Goal: Communication & Community: Connect with others

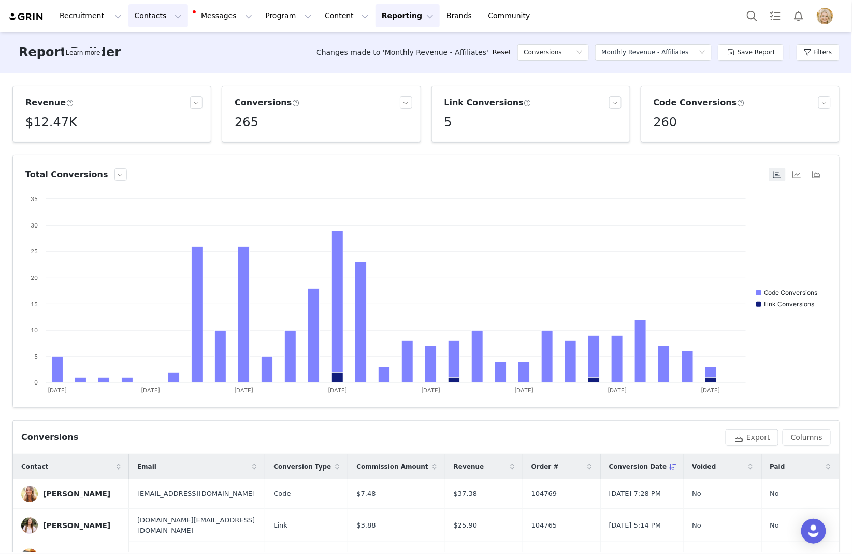
click at [150, 20] on button "Contacts Contacts" at bounding box center [158, 15] width 60 height 23
click at [155, 43] on p "Creators" at bounding box center [145, 45] width 31 height 11
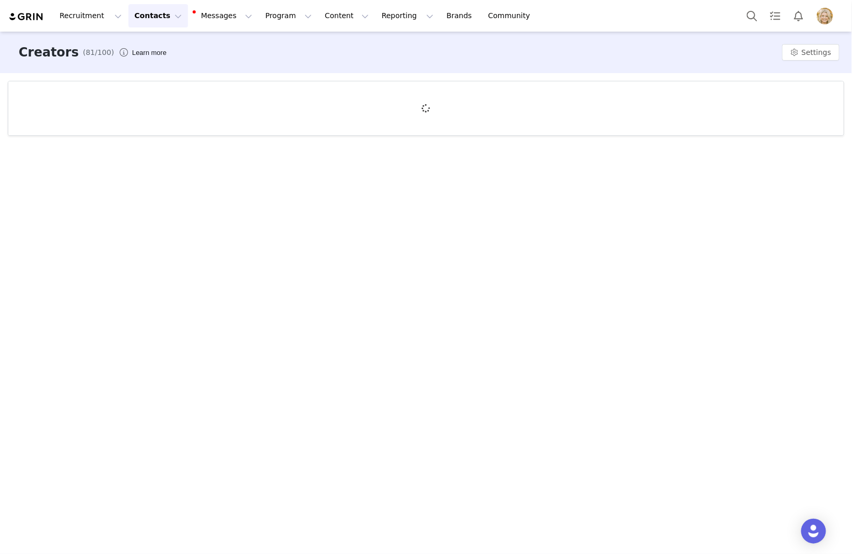
click at [165, 20] on button "Contacts Contacts" at bounding box center [158, 15] width 60 height 23
click at [161, 56] on link "Prospects" at bounding box center [162, 64] width 82 height 19
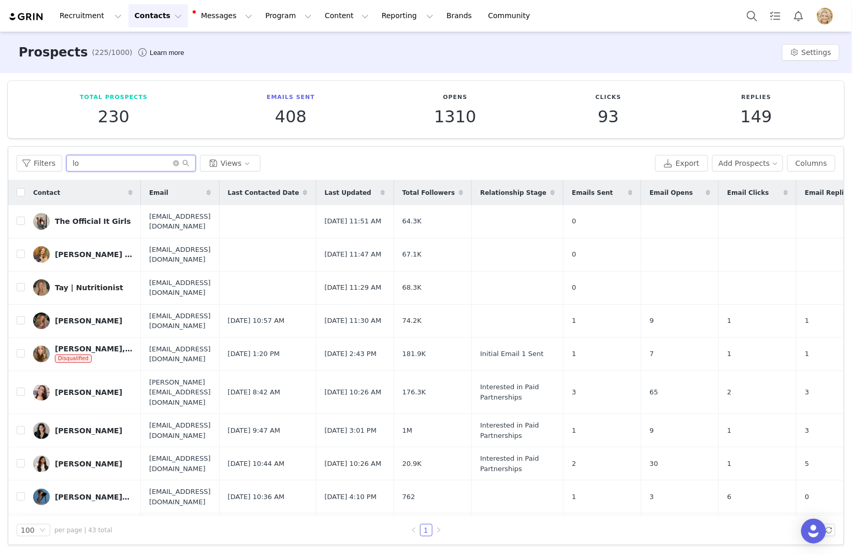
click at [95, 165] on input "lo" at bounding box center [131, 163] width 130 height 17
type input "l"
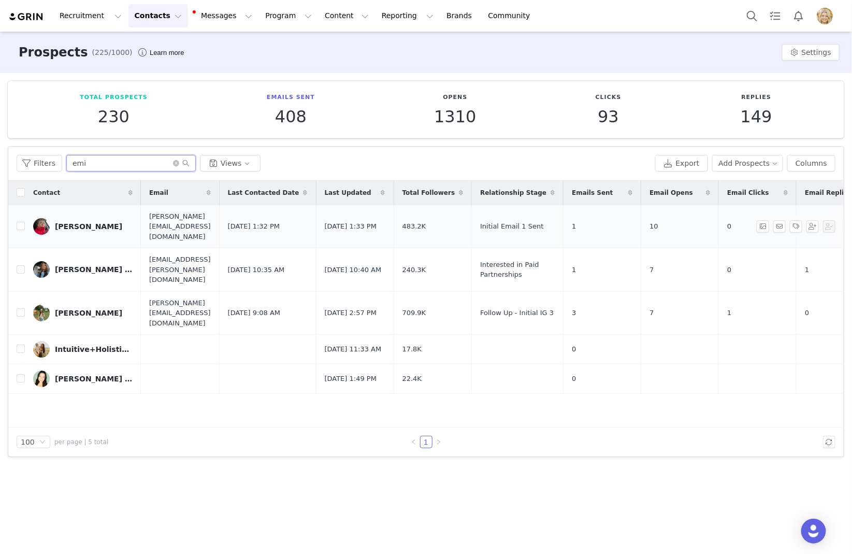
type input "emi"
click at [68, 222] on div "[PERSON_NAME]" at bounding box center [88, 226] width 67 height 8
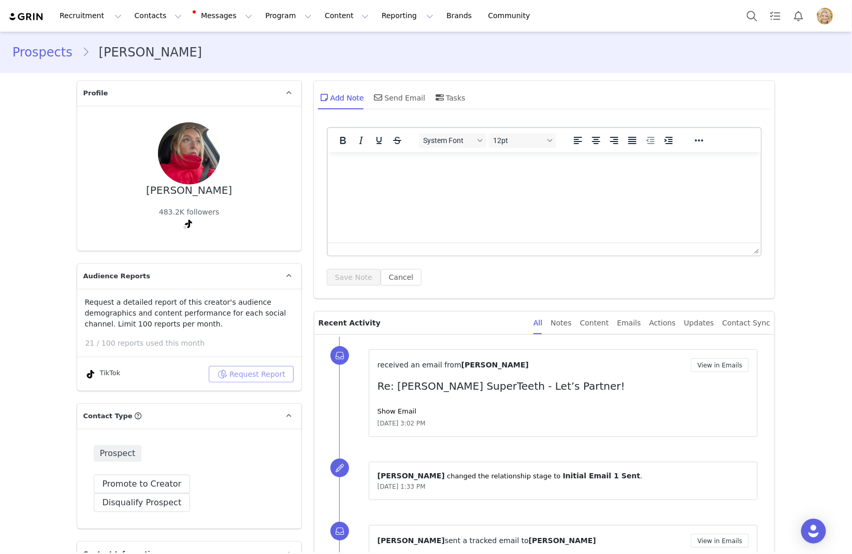
click at [253, 372] on button "Request Report" at bounding box center [251, 374] width 85 height 17
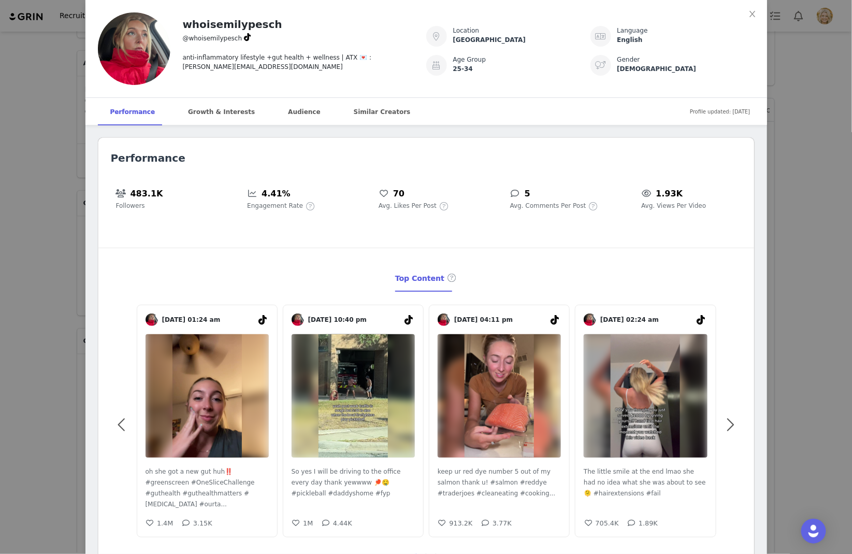
click at [55, 214] on div "whoisemilypesch @whoisemilypesch anti-inflammatory lifestyle +gut health + well…" at bounding box center [426, 277] width 852 height 554
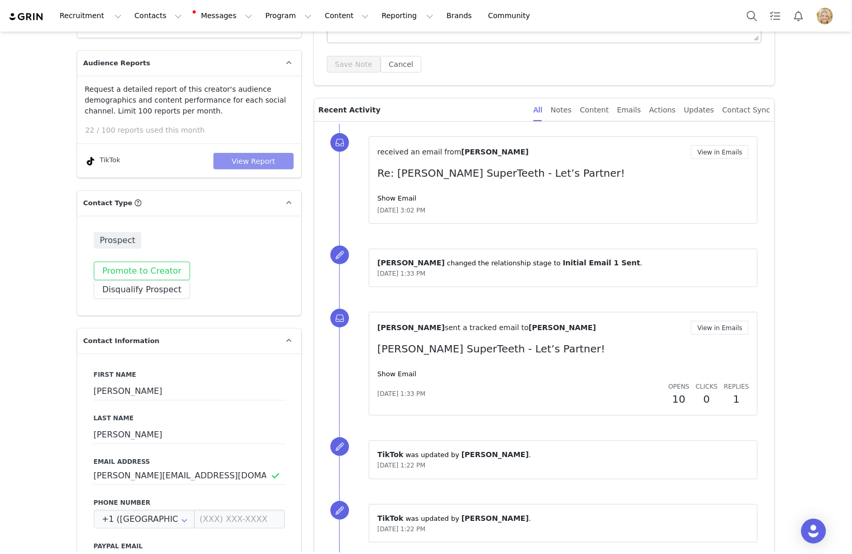
scroll to position [227, 0]
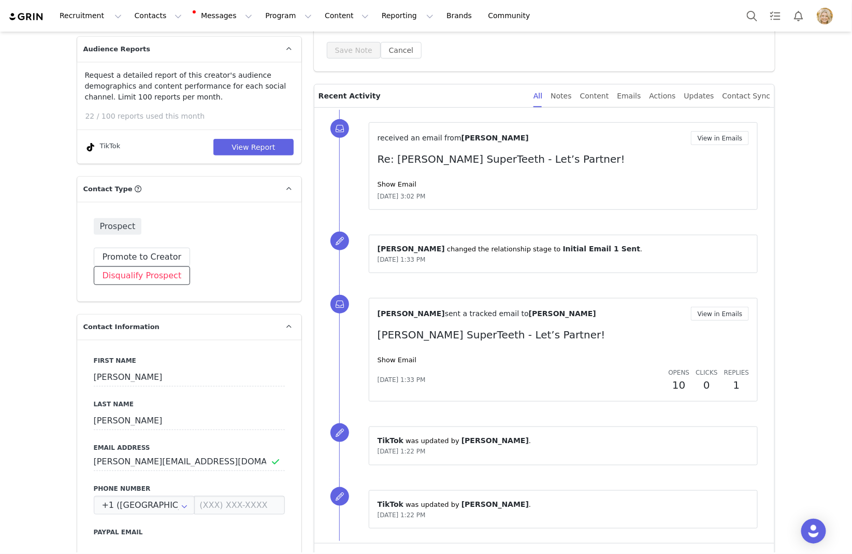
click at [191, 266] on button "Disqualify Prospect" at bounding box center [142, 275] width 97 height 19
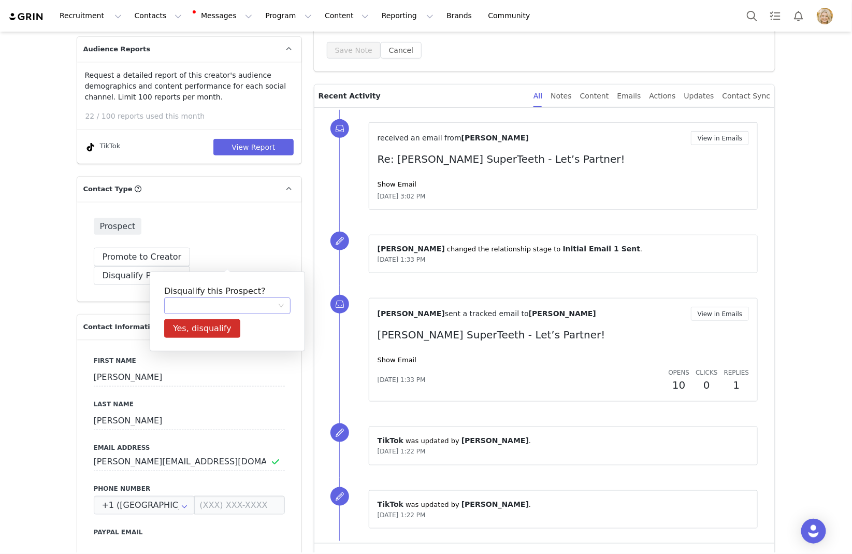
click at [216, 307] on div at bounding box center [223, 306] width 107 height 16
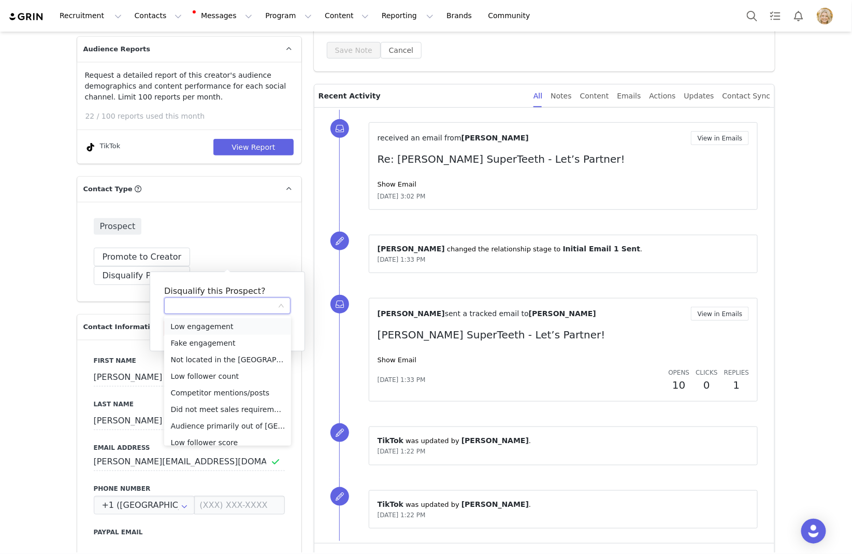
click at [231, 329] on li "Low engagement" at bounding box center [227, 326] width 127 height 17
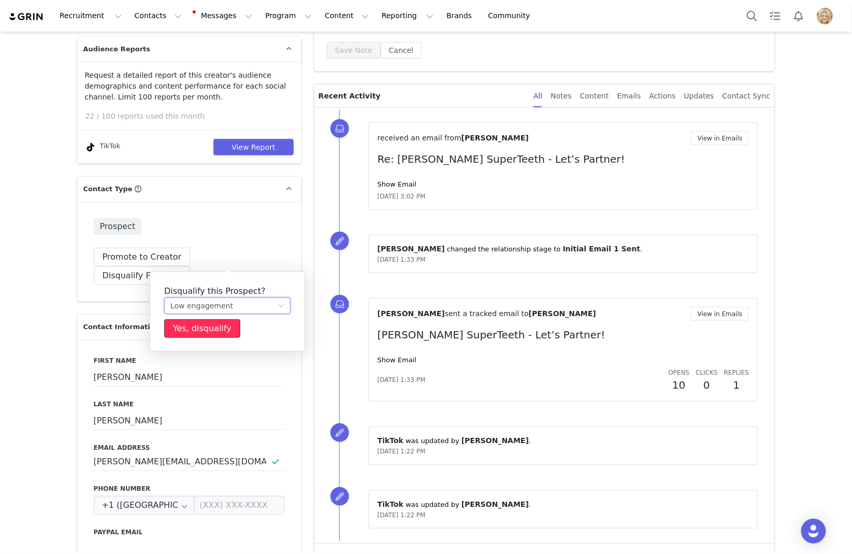
click at [204, 327] on button "Yes, disqualify" at bounding box center [202, 328] width 76 height 19
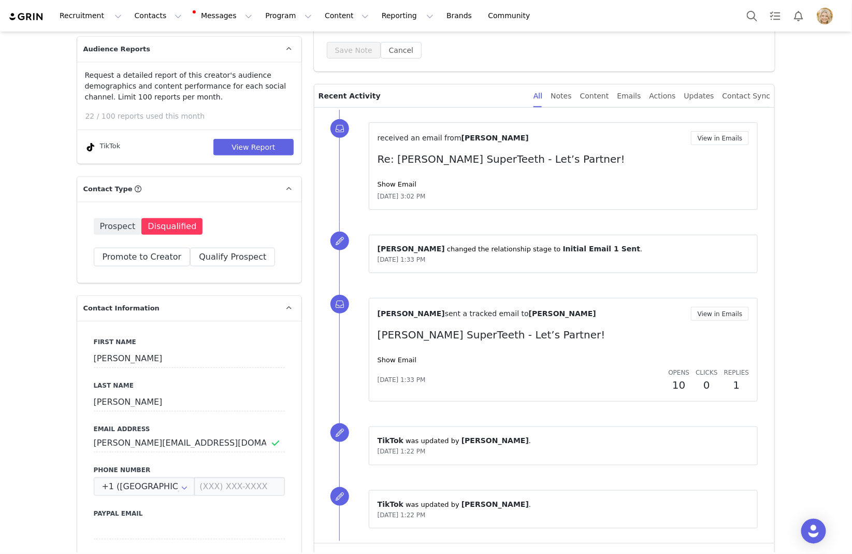
scroll to position [0, 0]
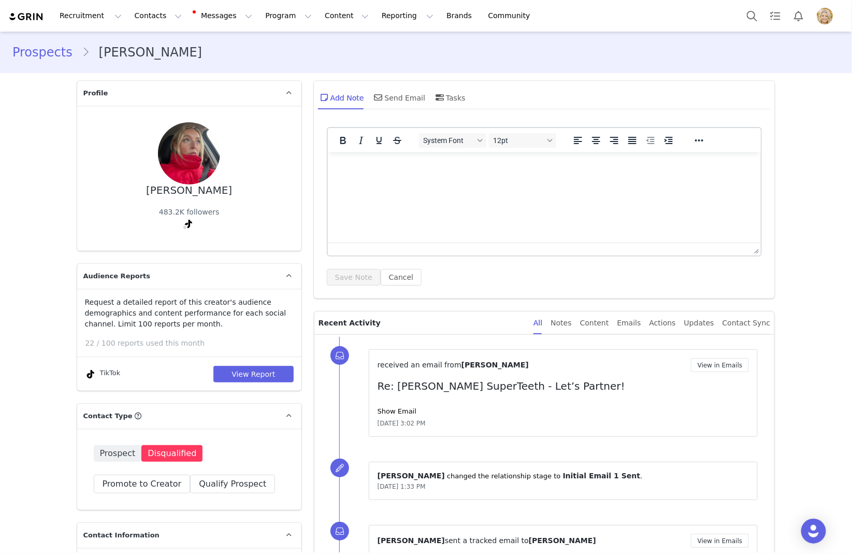
click at [55, 42] on div "Prospects [PERSON_NAME]" at bounding box center [426, 52] width 852 height 35
click at [54, 52] on link "Prospects" at bounding box center [46, 52] width 69 height 19
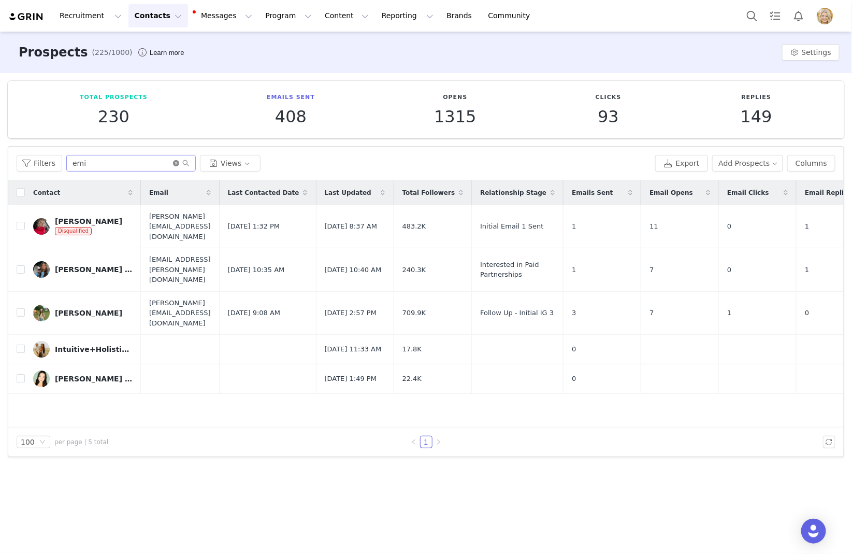
click at [174, 163] on icon "icon: close-circle" at bounding box center [176, 163] width 6 height 6
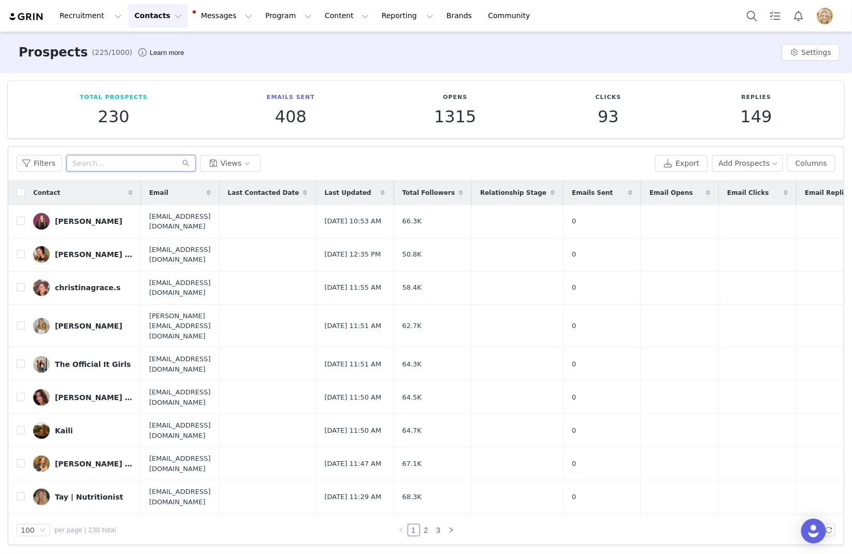
click at [130, 160] on input "text" at bounding box center [131, 163] width 130 height 17
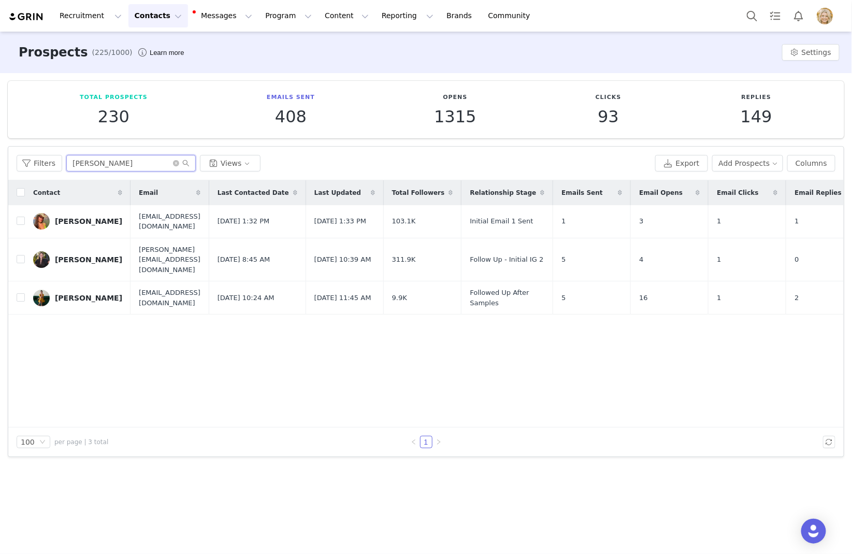
type input "[PERSON_NAME]"
click at [85, 223] on div "[PERSON_NAME]" at bounding box center [88, 221] width 67 height 8
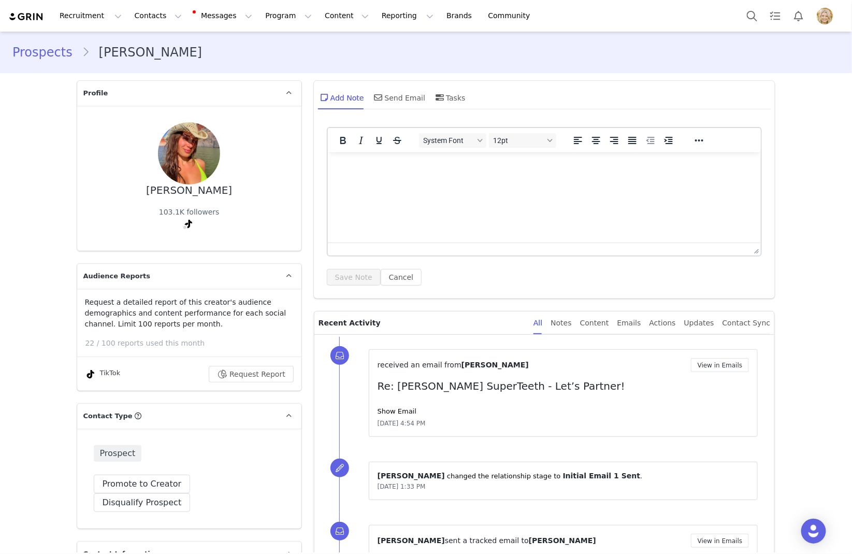
click at [50, 53] on link "Prospects" at bounding box center [46, 52] width 69 height 19
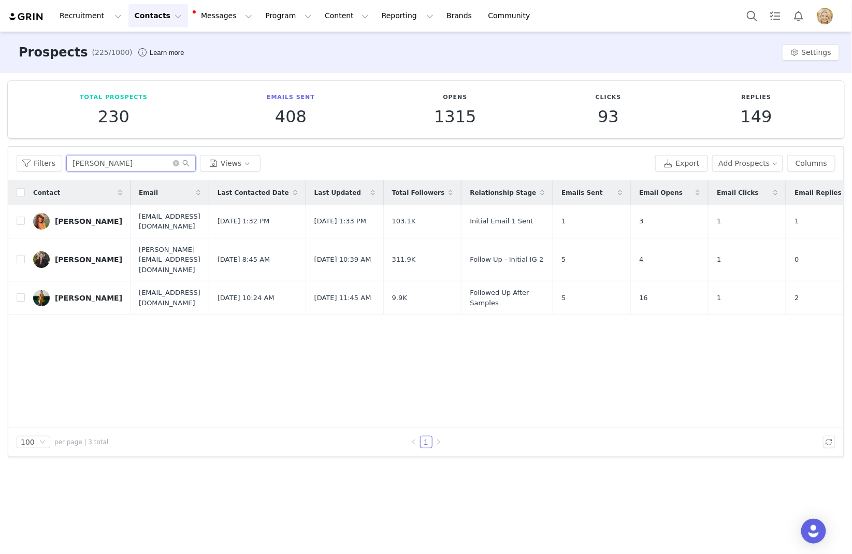
click at [69, 161] on input "[PERSON_NAME]" at bounding box center [131, 163] width 130 height 17
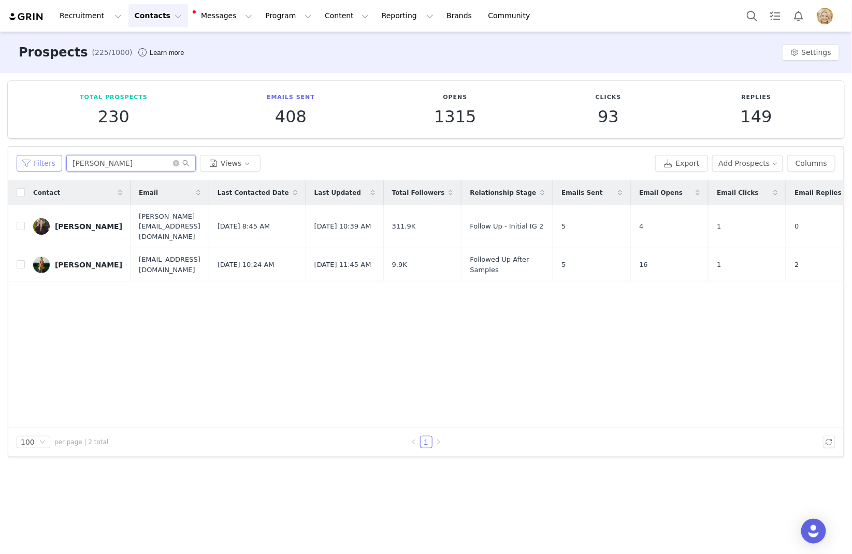
drag, startPoint x: 55, startPoint y: 162, endPoint x: 37, endPoint y: 162, distance: 18.6
click at [37, 162] on div "Filters eliza Views" at bounding box center [334, 163] width 635 height 17
paste input "[EMAIL_ADDRESS][DOMAIN_NAME]"
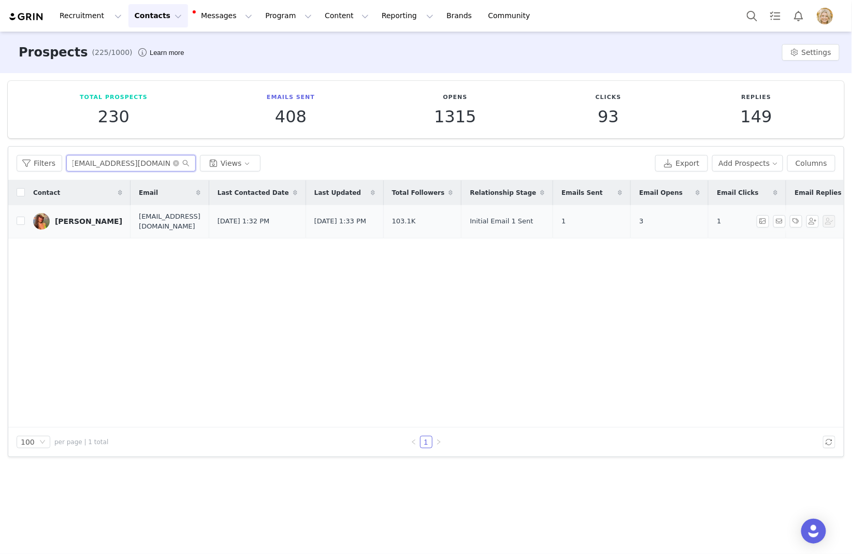
type input "[EMAIL_ADDRESS][DOMAIN_NAME]"
click at [78, 219] on div "[PERSON_NAME]" at bounding box center [88, 221] width 67 height 8
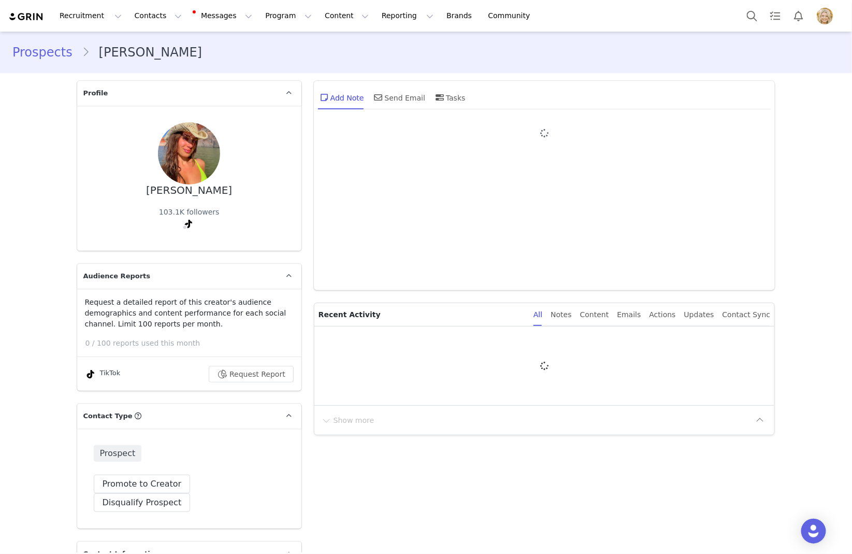
type input "+1 ([GEOGRAPHIC_DATA])"
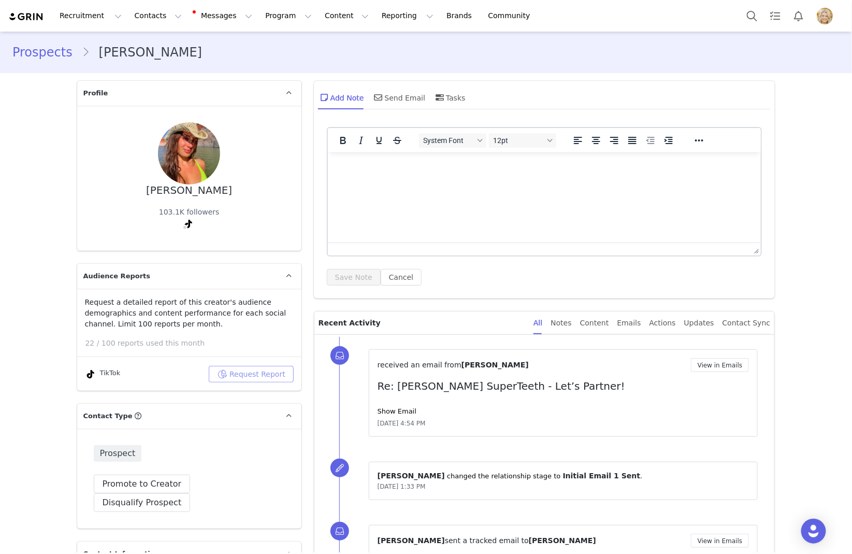
click at [257, 374] on button "Request Report" at bounding box center [251, 374] width 85 height 17
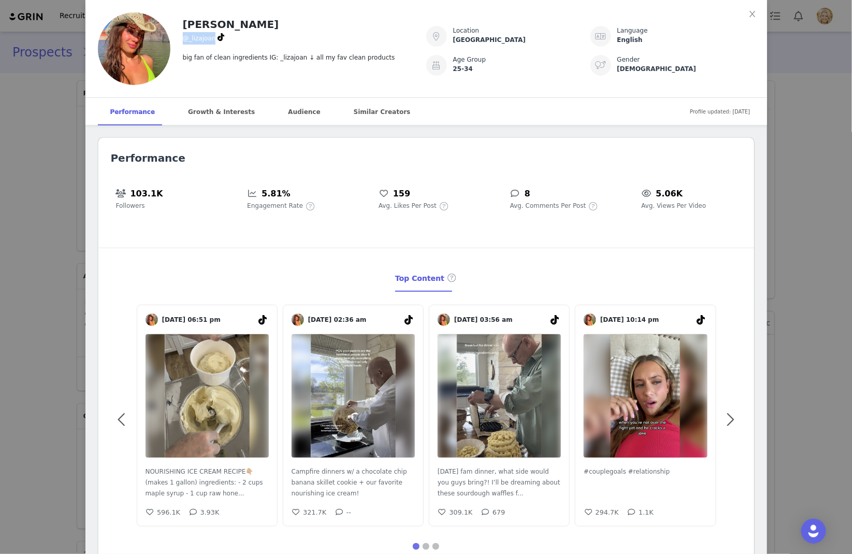
drag, startPoint x: 215, startPoint y: 38, endPoint x: 181, endPoint y: 39, distance: 34.2
click at [181, 39] on div "[PERSON_NAME] @_lizajoan big fan of clean ingredients IG: _lizajoan ↓ all my fa…" at bounding box center [298, 37] width 256 height 50
click at [214, 39] on div "[PERSON_NAME] @_lizajoan big fan of clean ingredients IG: _lizajoan ↓ all my fa…" at bounding box center [298, 37] width 256 height 50
drag, startPoint x: 212, startPoint y: 39, endPoint x: 190, endPoint y: 38, distance: 22.8
click at [190, 39] on span "@_lizajoan" at bounding box center [199, 38] width 33 height 7
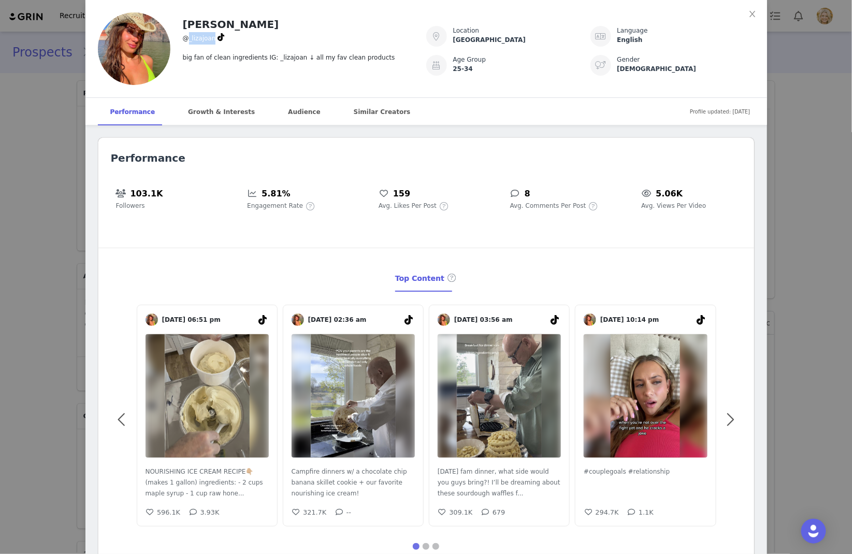
copy span "_lizajoan"
click at [211, 44] on div "[PERSON_NAME] @_lizajoan big fan of clean ingredients IG: _lizajoan ↓ all my fa…" at bounding box center [298, 37] width 256 height 50
click at [204, 40] on span "@_lizajoan" at bounding box center [199, 38] width 33 height 7
click at [55, 151] on div "[PERSON_NAME] @_lizajoan big fan of clean ingredients IG: _lizajoan ↓ all my fa…" at bounding box center [426, 277] width 852 height 554
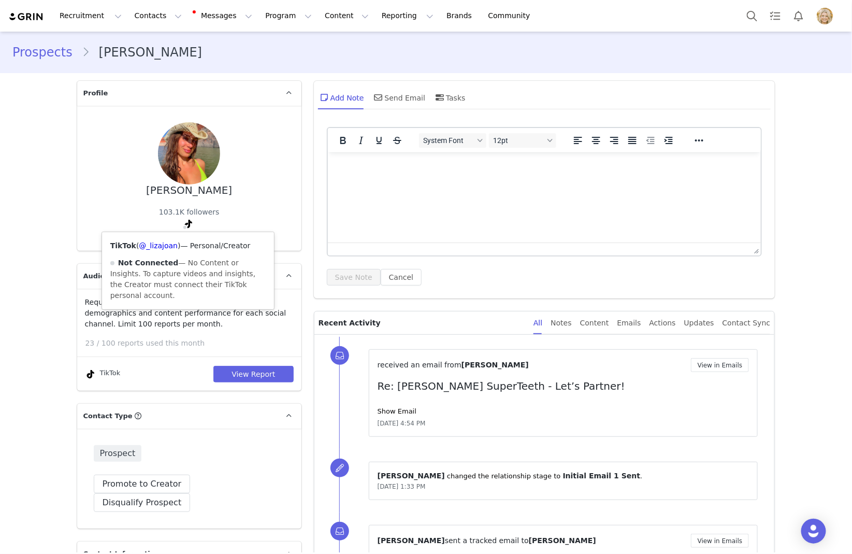
click at [163, 240] on div "TikTok ( @_lizajoan ) — Personal/Creator Not Connected — No Content or Insights…" at bounding box center [188, 270] width 172 height 77
click at [164, 247] on link "@_lizajoan" at bounding box center [158, 245] width 39 height 8
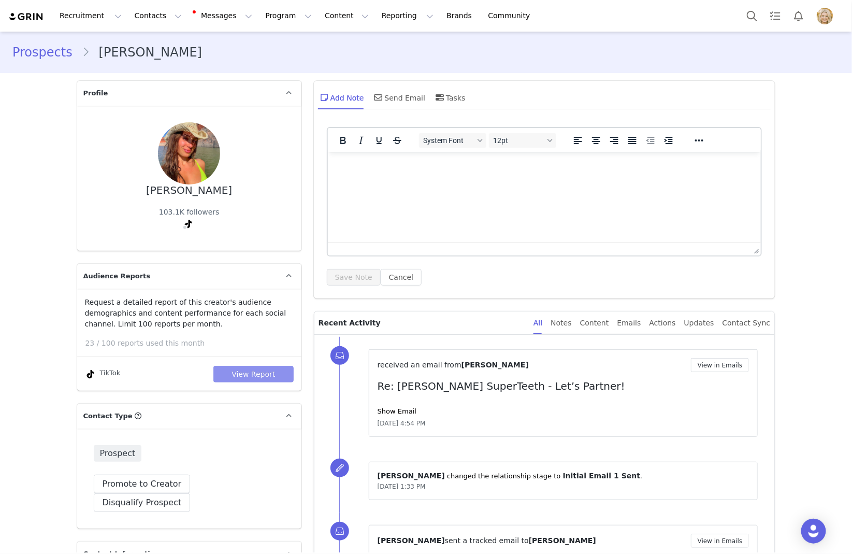
click at [251, 366] on button "View Report" at bounding box center [253, 374] width 80 height 17
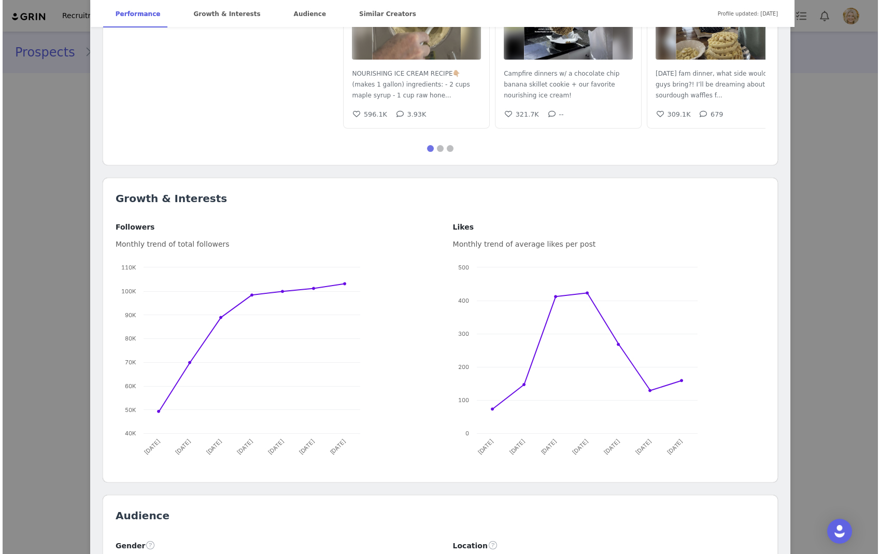
scroll to position [390, 0]
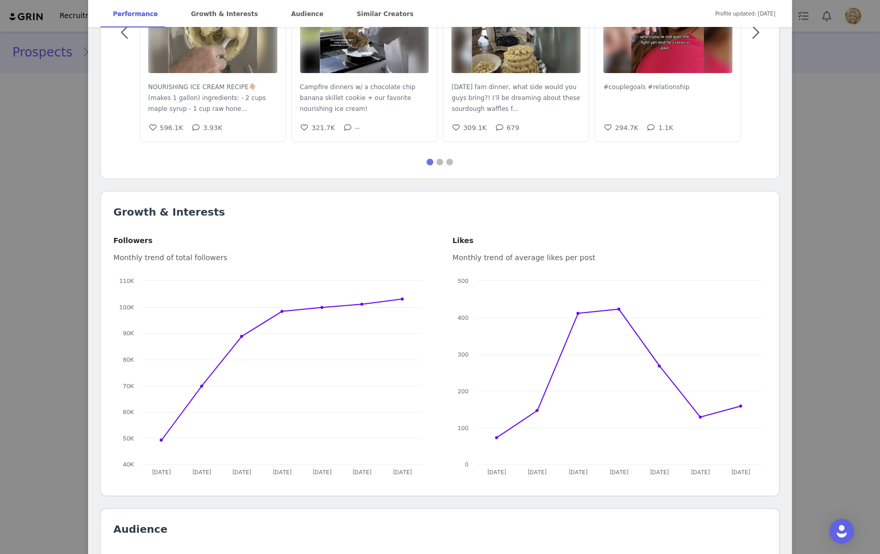
click at [31, 126] on div "[PERSON_NAME] @_lizajoan big fan of clean ingredients IG: _lizajoan ↓ all my fa…" at bounding box center [440, 277] width 880 height 554
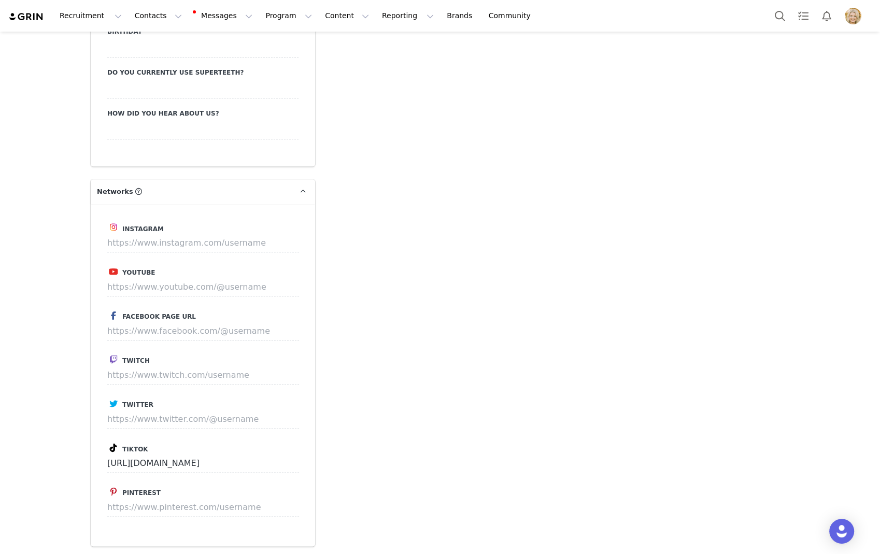
scroll to position [1212, 0]
click at [161, 232] on input at bounding box center [203, 241] width 192 height 19
type input "[URL][DOMAIN_NAME]"
click at [284, 232] on button "Save" at bounding box center [280, 241] width 38 height 19
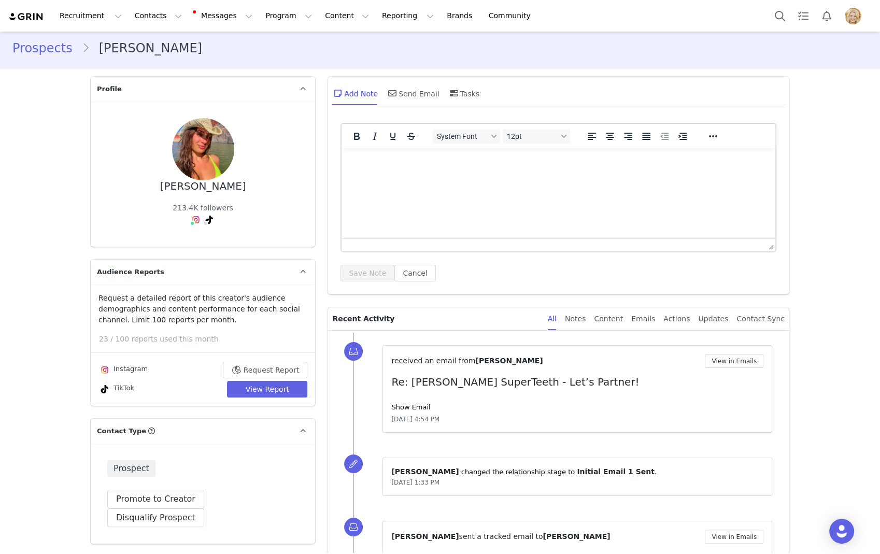
scroll to position [0, 0]
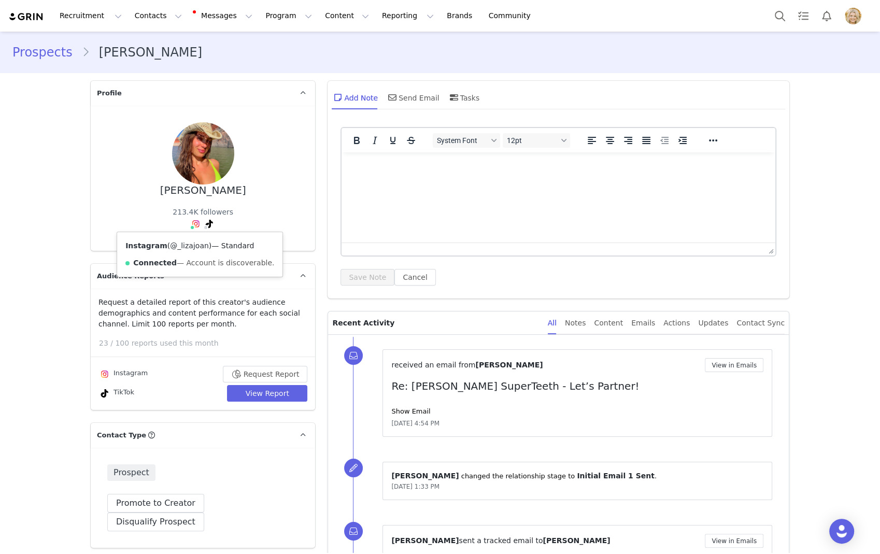
click at [193, 246] on link "@_lizajoan" at bounding box center [189, 245] width 39 height 8
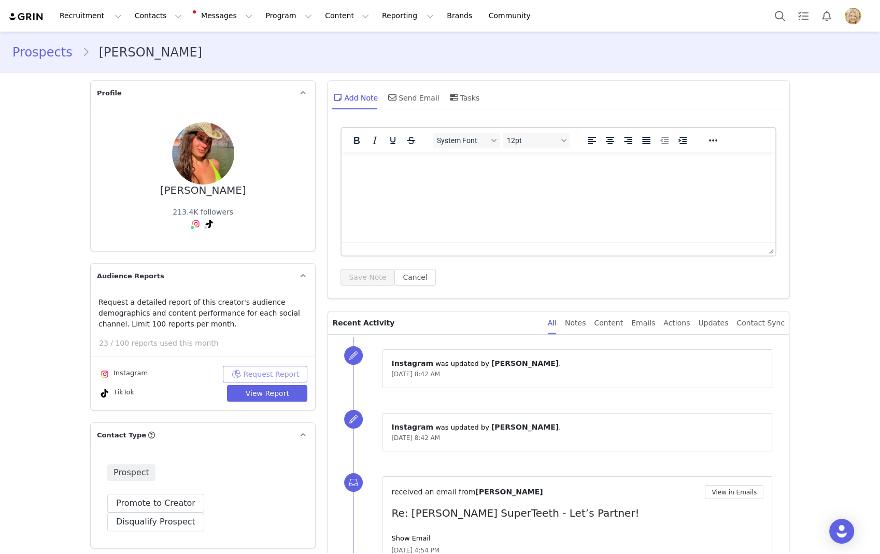
click at [256, 374] on button "Request Report" at bounding box center [265, 374] width 85 height 17
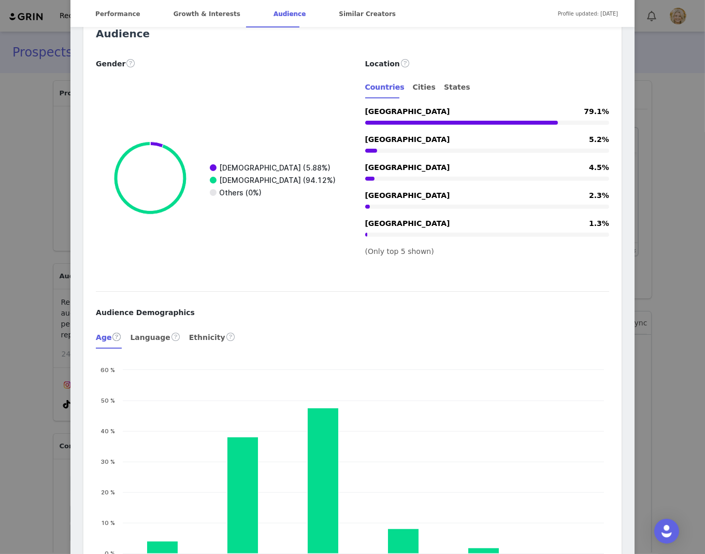
scroll to position [1456, 0]
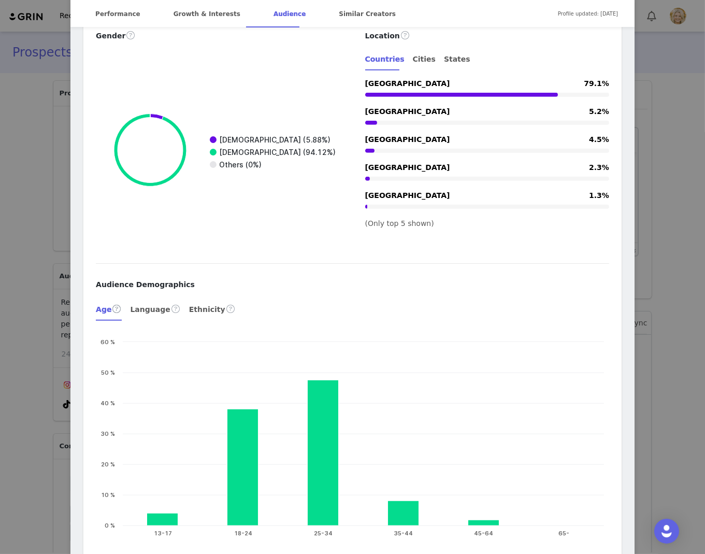
click at [60, 282] on div "[PERSON_NAME] [PERSON_NAME] @_lizajoan big fan of clean ingredients 🏔️🫧 🐄 🩺 🧴 🏋…" at bounding box center [352, 277] width 705 height 554
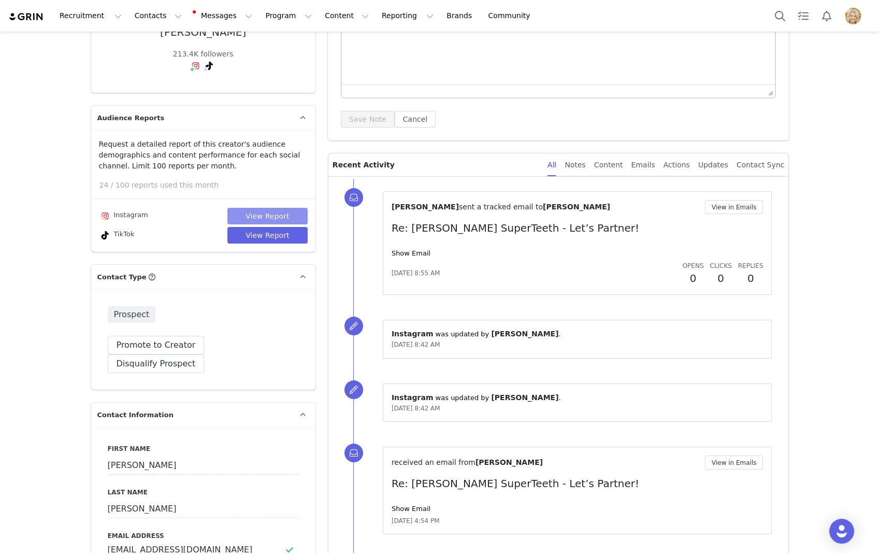
scroll to position [0, 0]
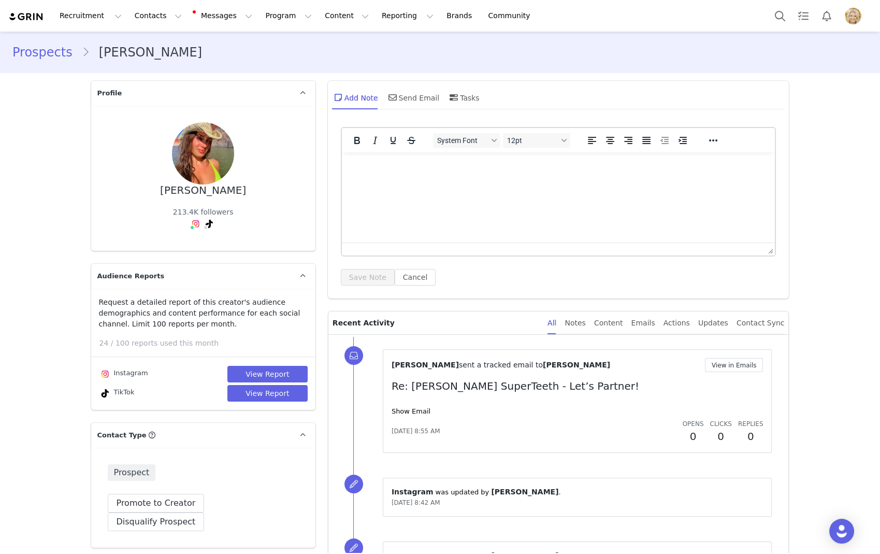
click at [25, 48] on link "Prospects" at bounding box center [46, 52] width 69 height 19
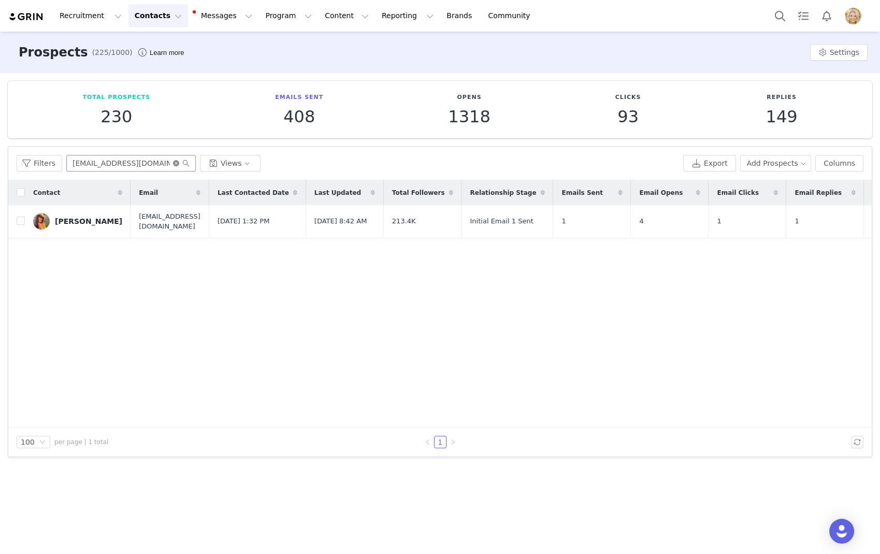
click at [174, 163] on icon "icon: close-circle" at bounding box center [176, 163] width 6 height 6
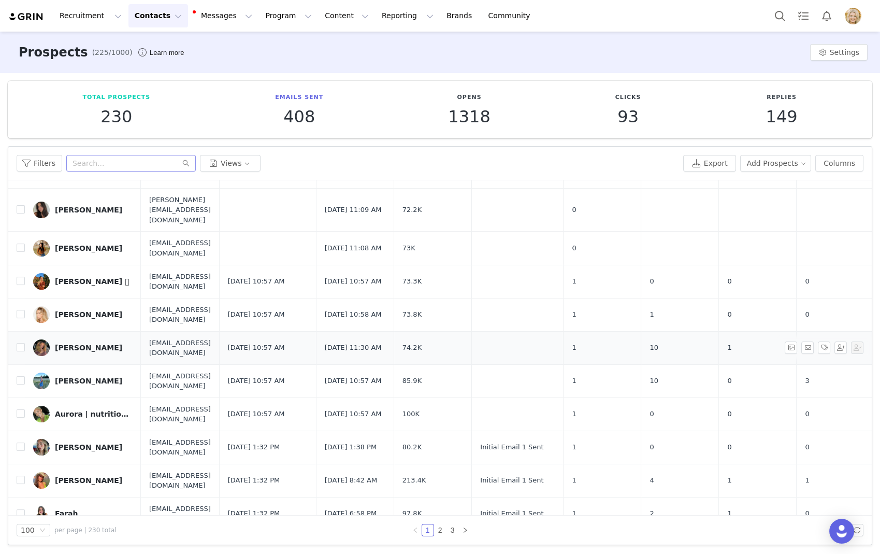
scroll to position [472, 0]
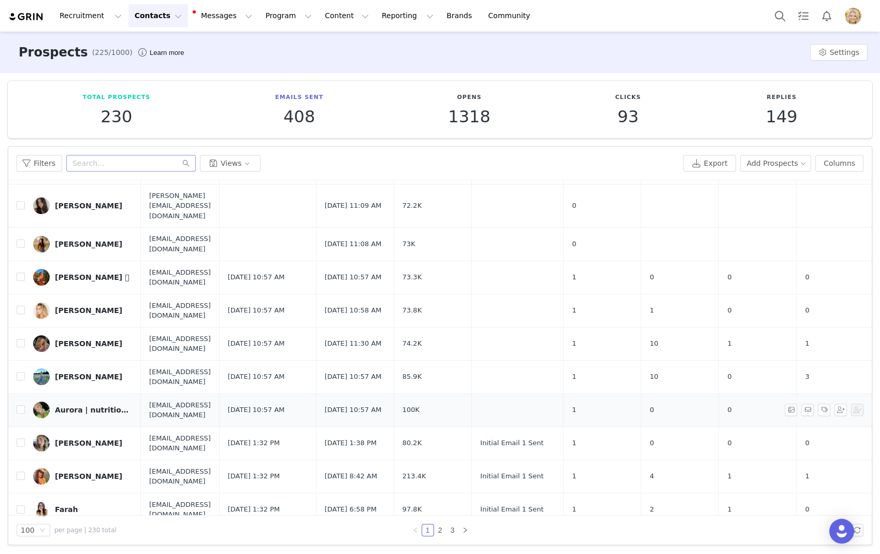
click at [87, 406] on div "Aurora | nutritionist bestie" at bounding box center [94, 410] width 78 height 8
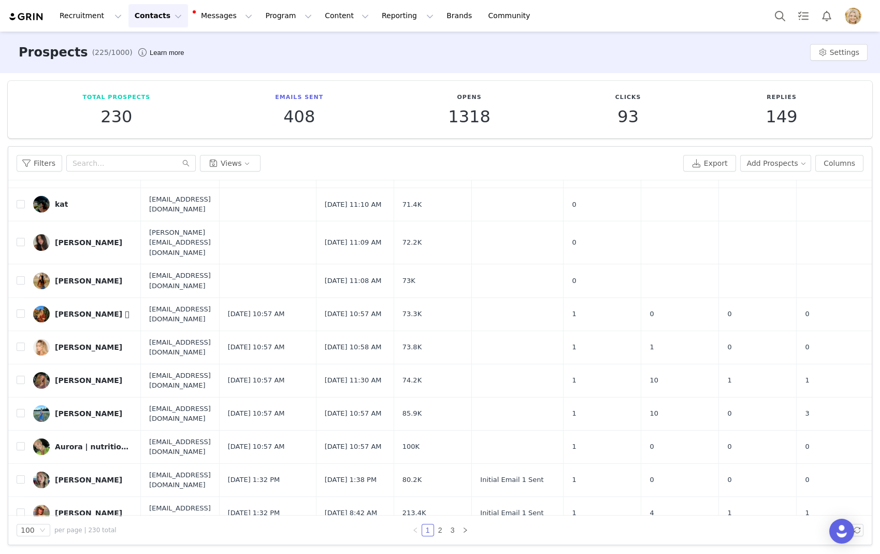
scroll to position [436, 0]
click at [22, 441] on input "checkbox" at bounding box center [21, 445] width 8 height 8
checkbox input "true"
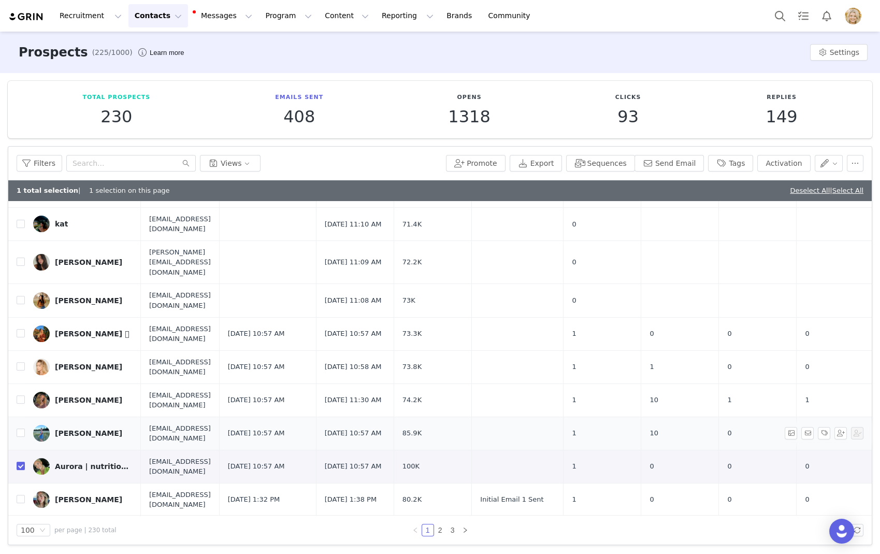
click at [22, 417] on td at bounding box center [16, 433] width 17 height 33
click at [21, 428] on input "checkbox" at bounding box center [21, 432] width 8 height 8
checkbox input "true"
click at [18, 395] on input "checkbox" at bounding box center [21, 399] width 8 height 8
checkbox input "true"
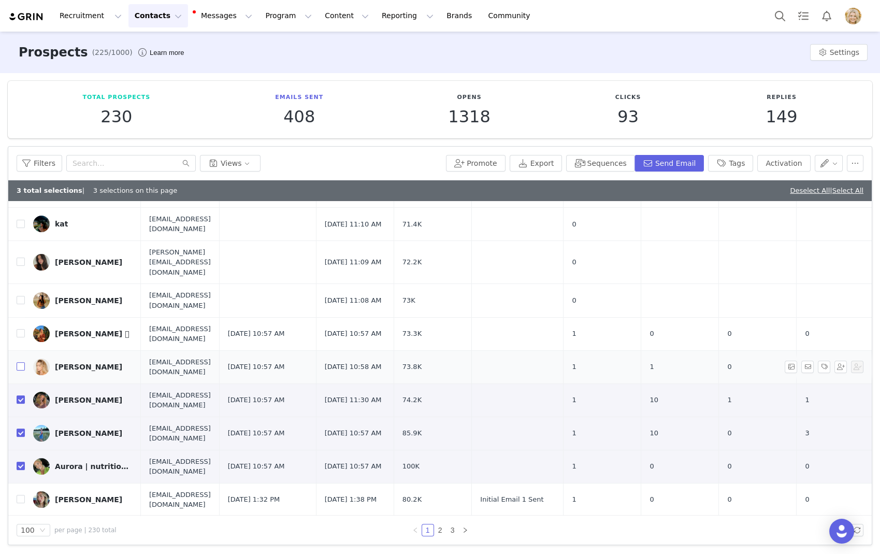
click at [18, 362] on input "checkbox" at bounding box center [21, 366] width 8 height 8
checkbox input "true"
click at [18, 329] on input "checkbox" at bounding box center [21, 333] width 8 height 8
checkbox input "true"
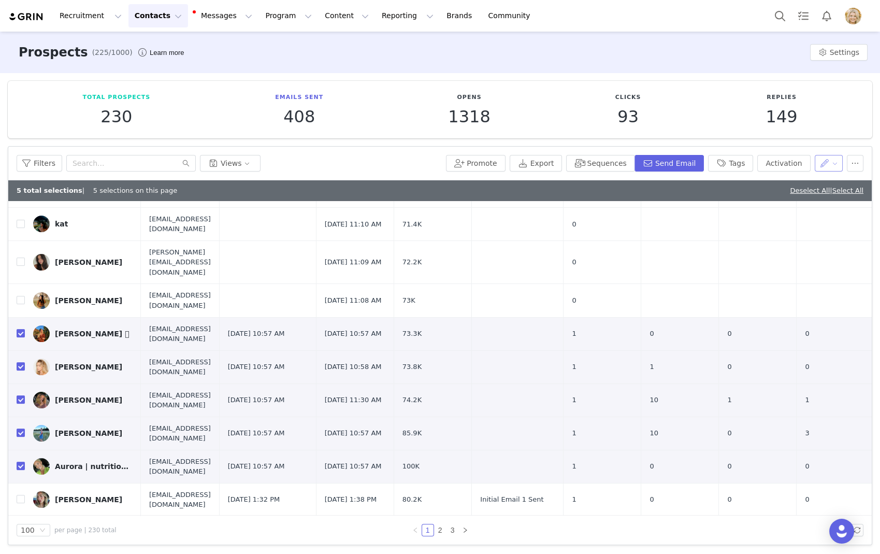
click at [675, 163] on button "button" at bounding box center [829, 163] width 28 height 17
click at [675, 217] on span "Set Relationship Stage" at bounding box center [803, 216] width 82 height 11
click at [675, 204] on div "Search relationship stages" at bounding box center [772, 201] width 96 height 10
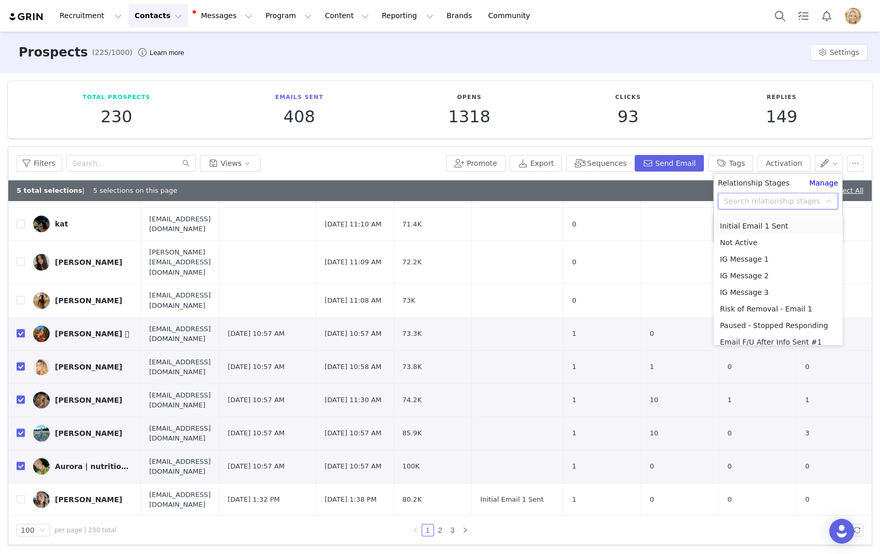
click at [675, 224] on li "Initial Email 1 Sent" at bounding box center [778, 226] width 129 height 17
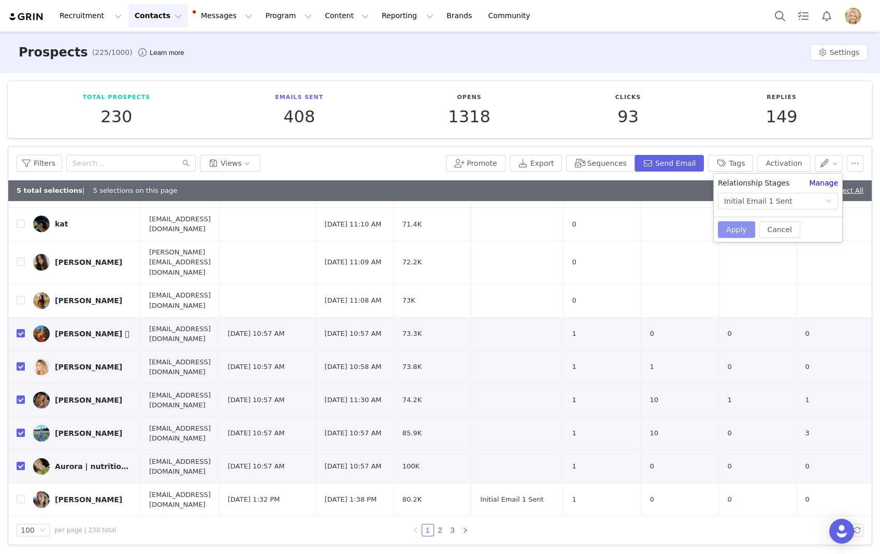
click at [675, 231] on button "Apply" at bounding box center [736, 229] width 37 height 17
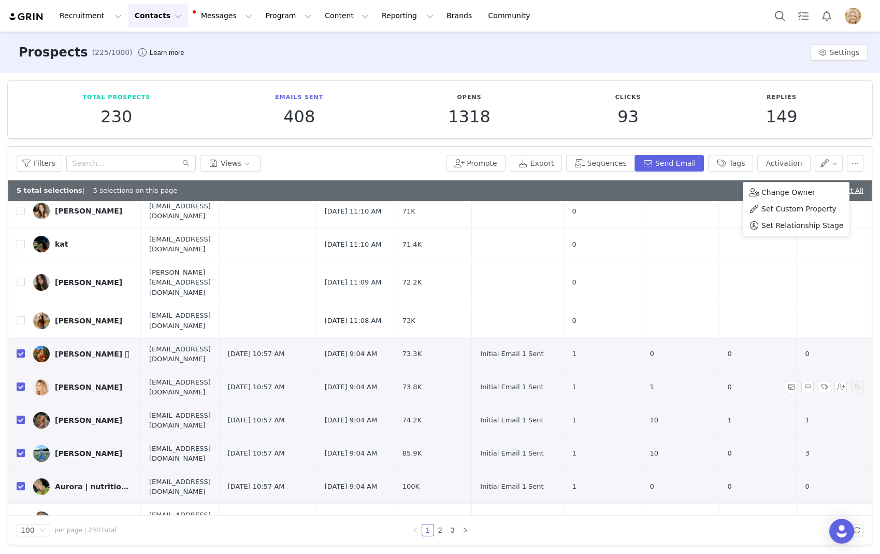
scroll to position [417, 0]
click at [675, 191] on link "Select All" at bounding box center [848, 190] width 31 height 8
checkbox input "true"
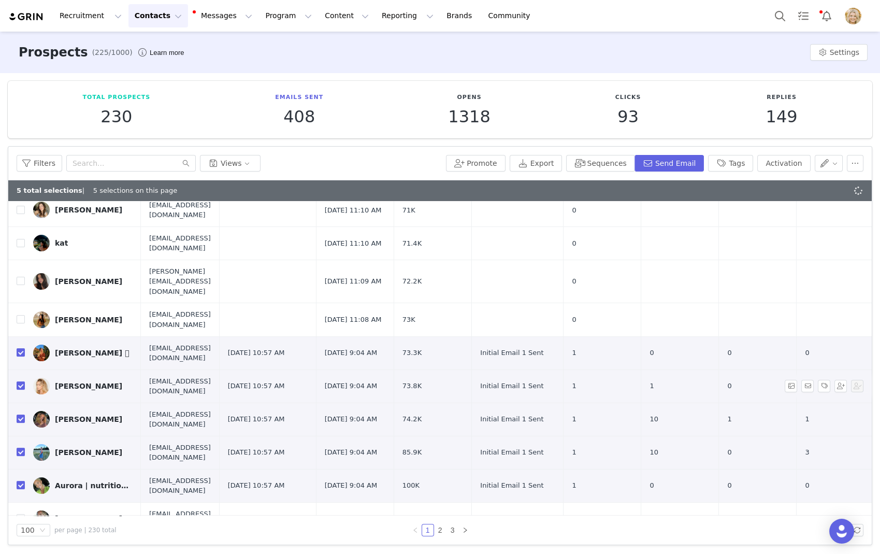
checkbox input "true"
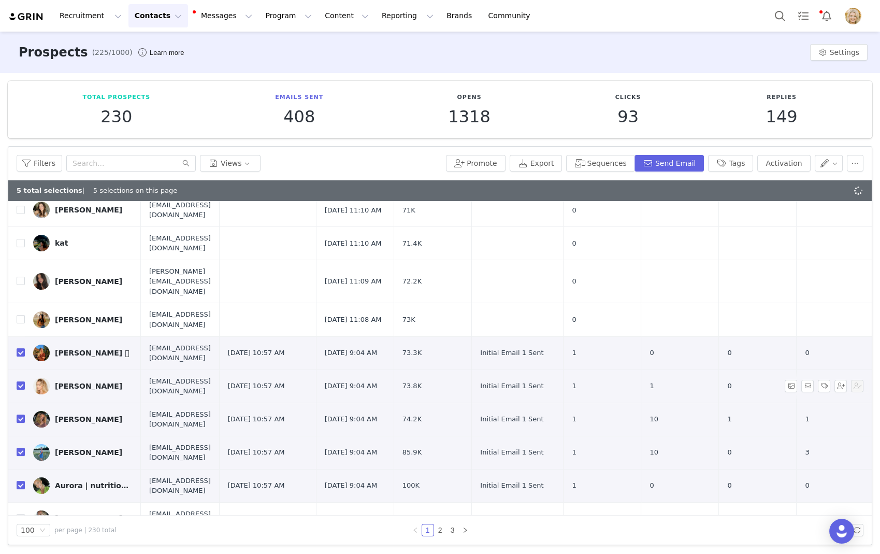
checkbox input "true"
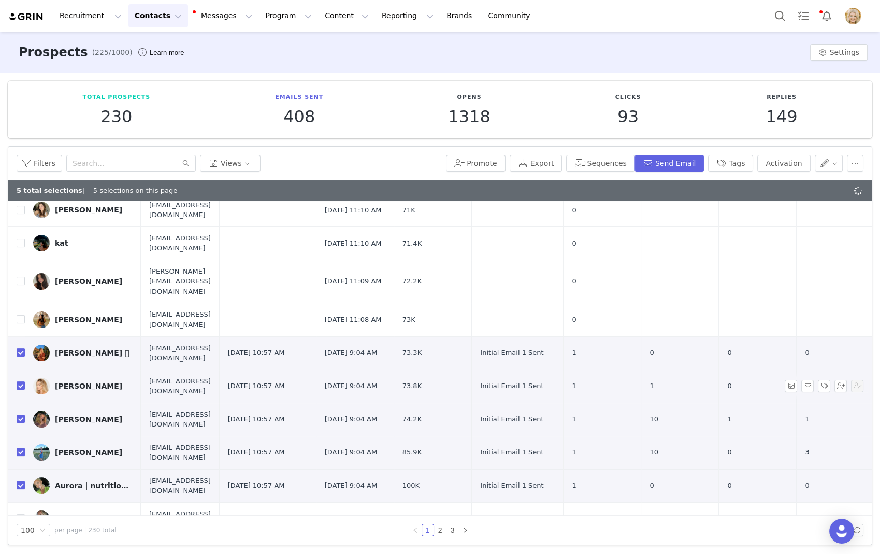
checkbox input "true"
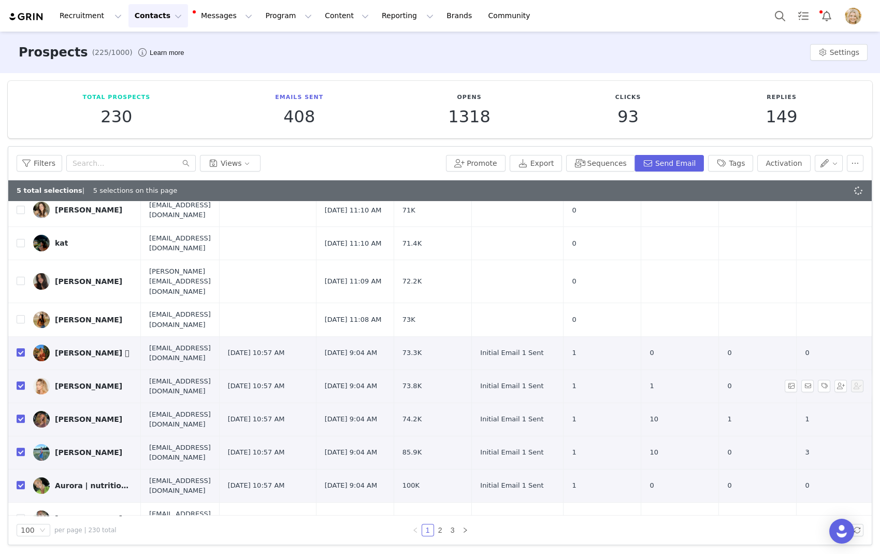
checkbox input "true"
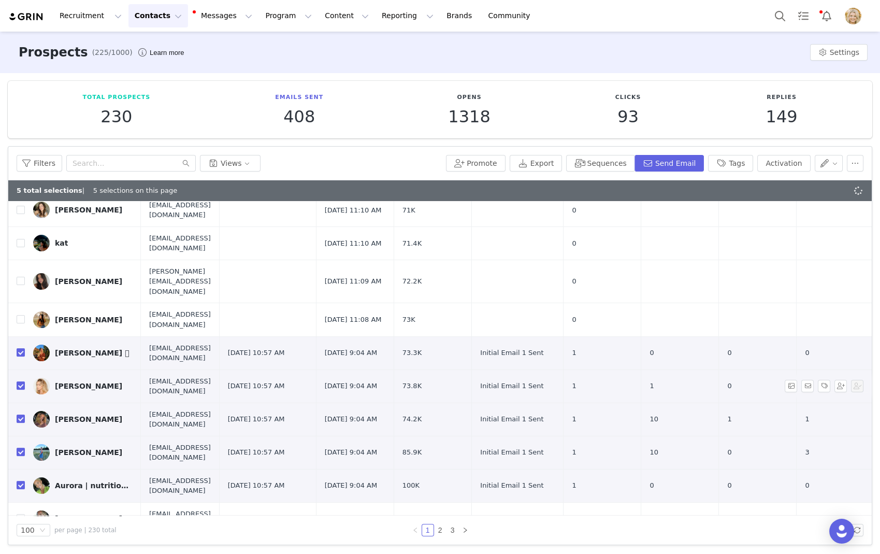
checkbox input "true"
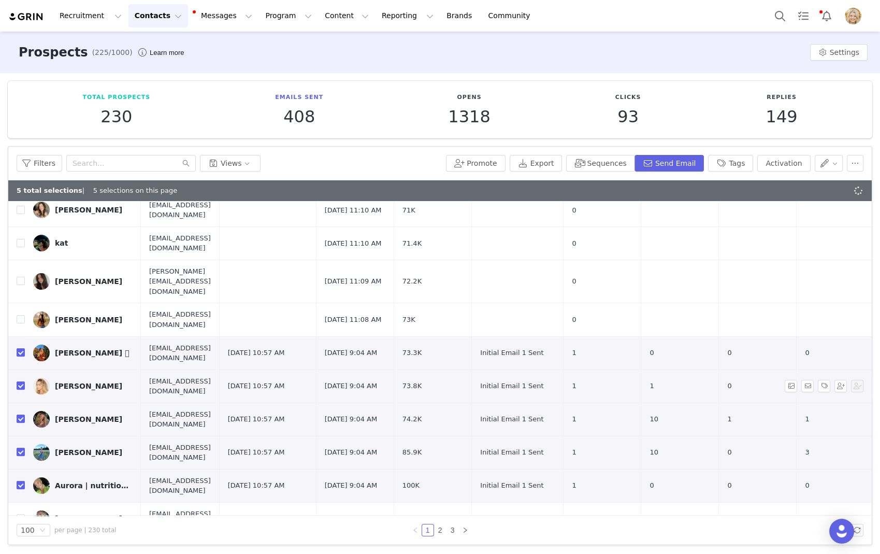
checkbox input "true"
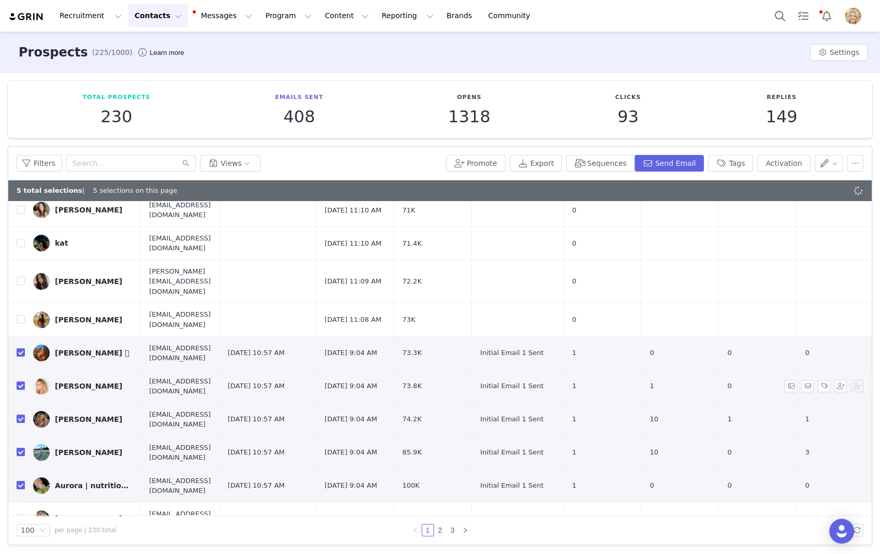
checkbox input "true"
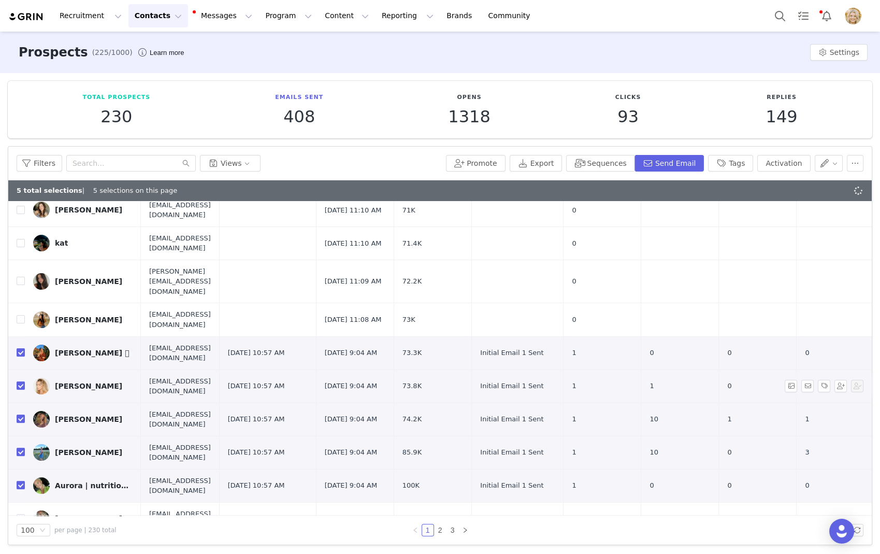
checkbox input "true"
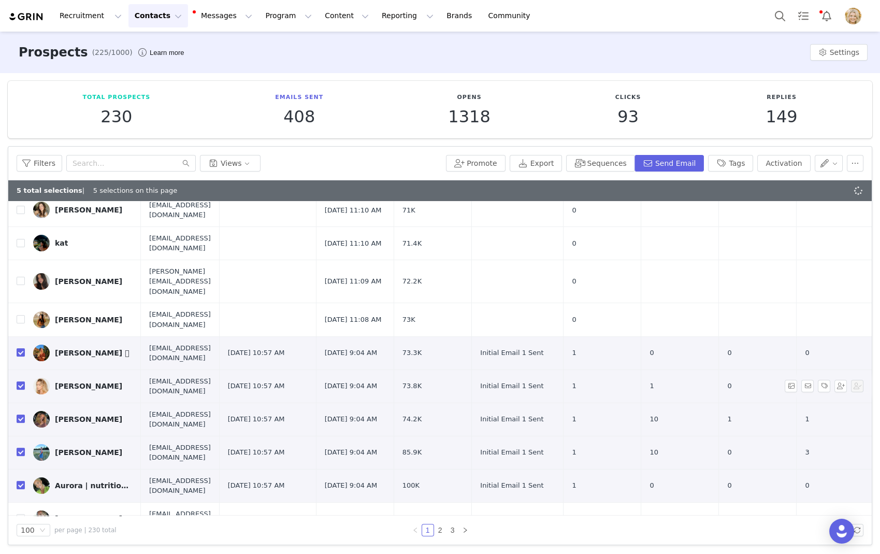
checkbox input "true"
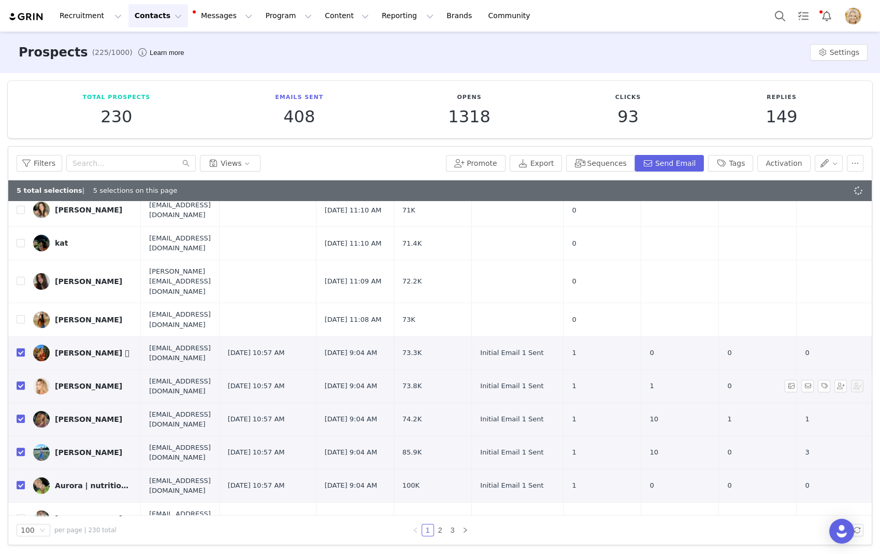
checkbox input "true"
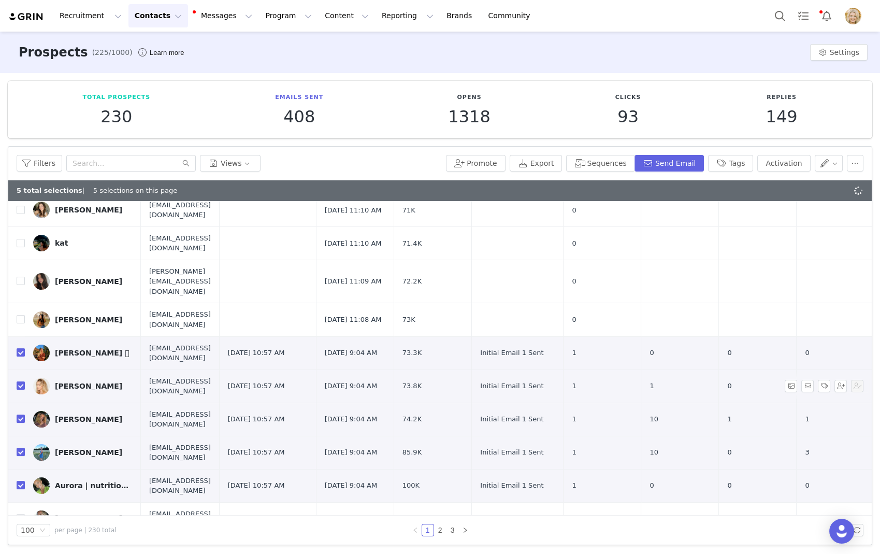
checkbox input "true"
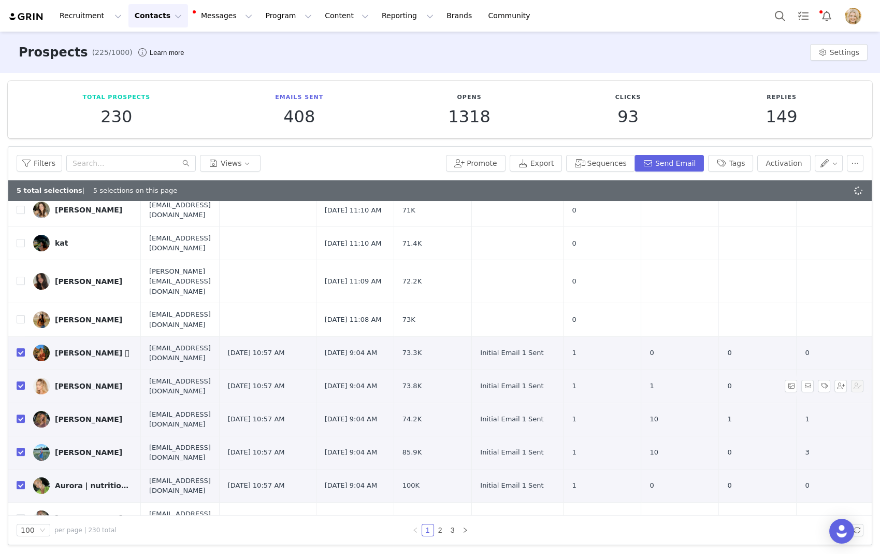
checkbox input "true"
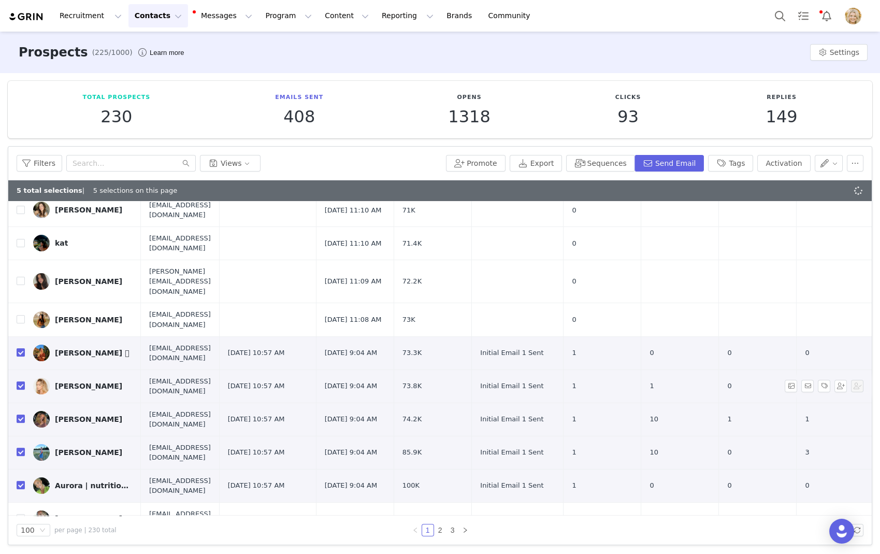
checkbox input "true"
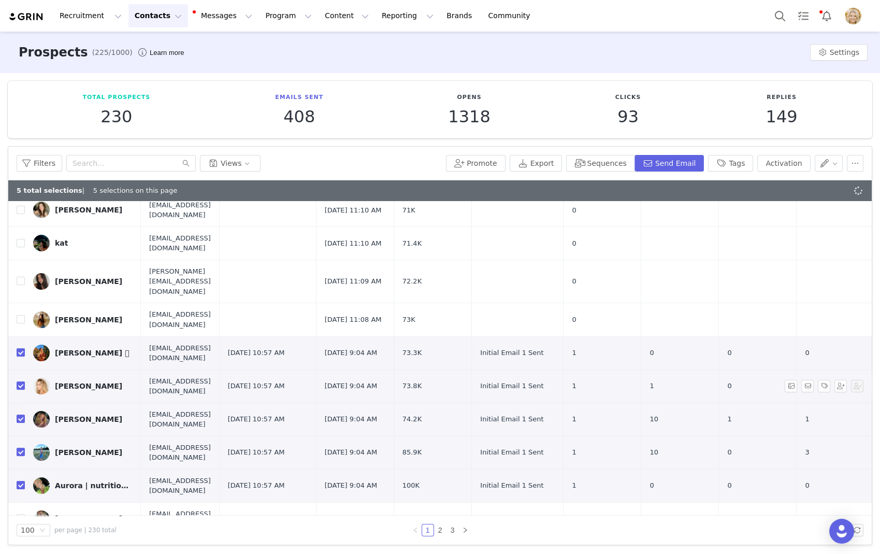
checkbox input "true"
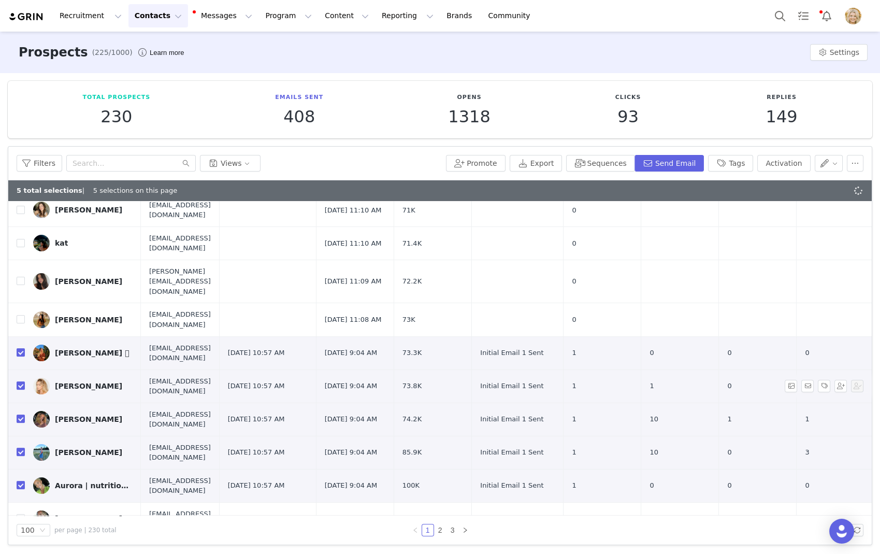
checkbox input "true"
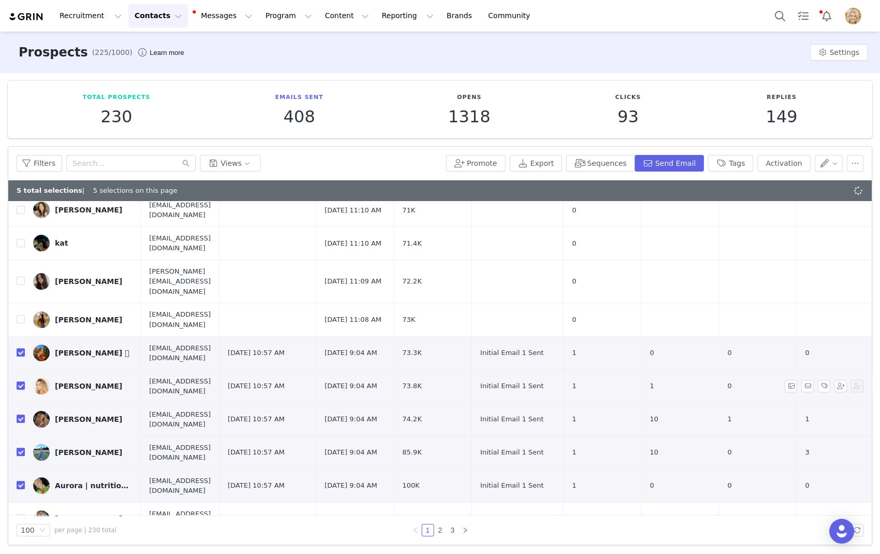
checkbox input "true"
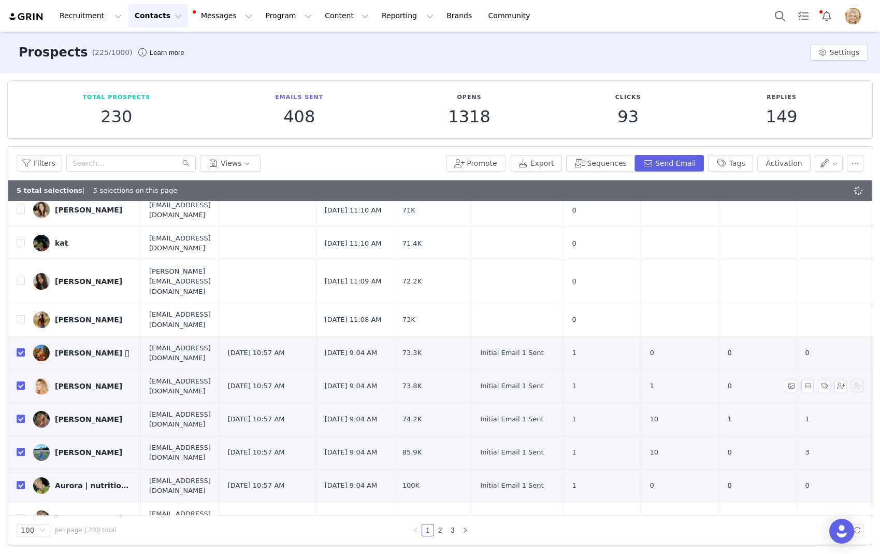
checkbox input "true"
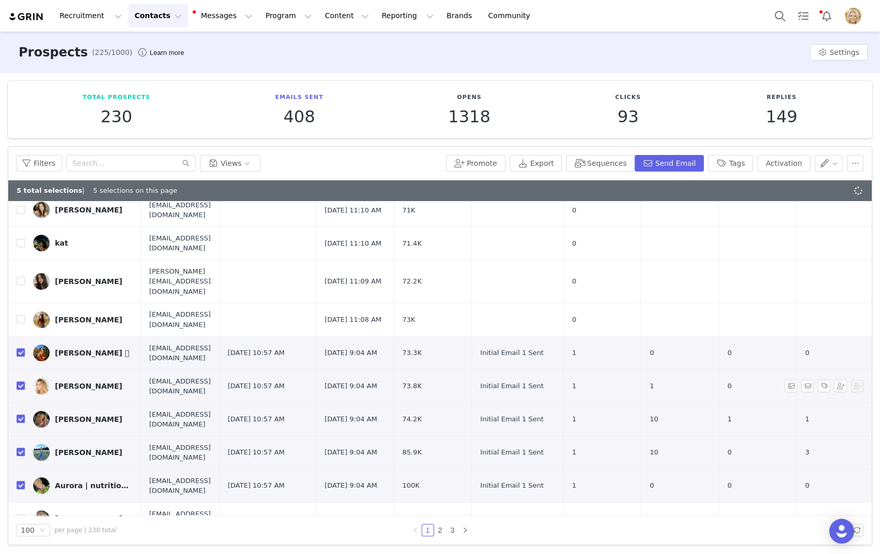
checkbox input "true"
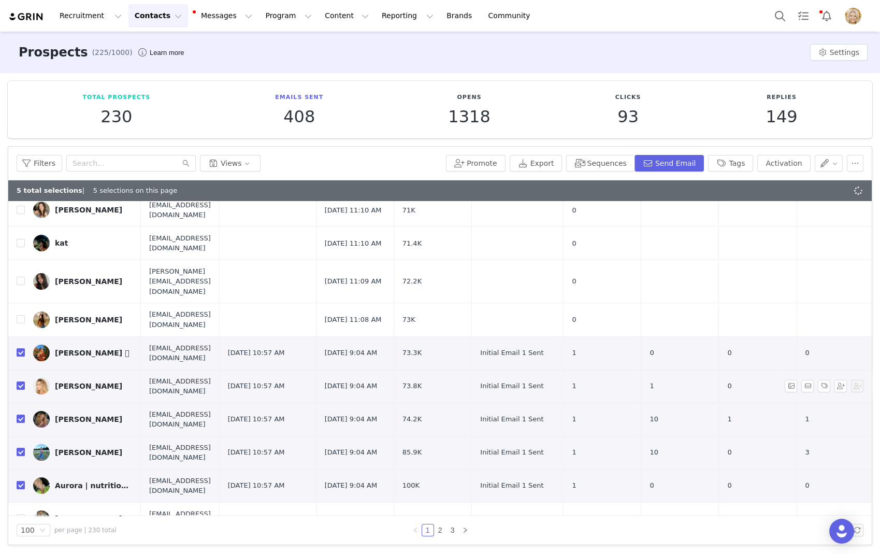
checkbox input "true"
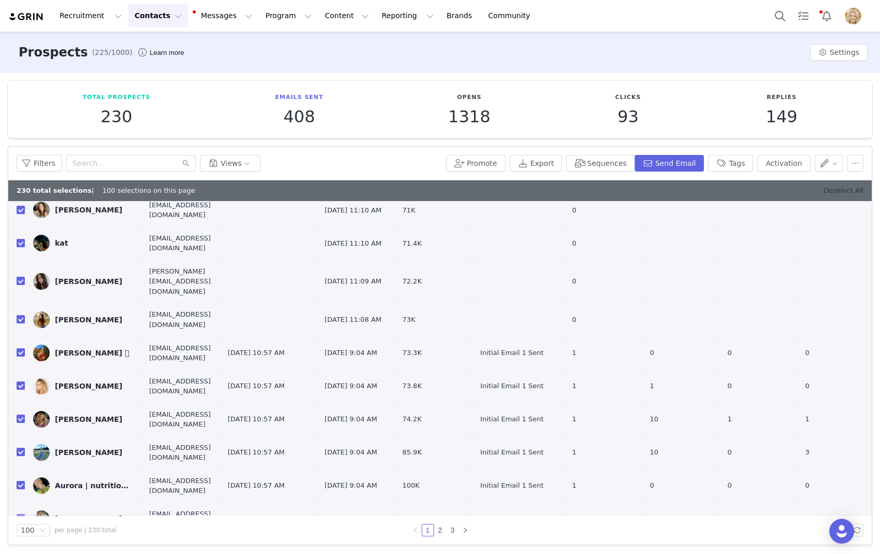
click at [675, 192] on link "Deselect All" at bounding box center [844, 190] width 40 height 8
checkbox input "false"
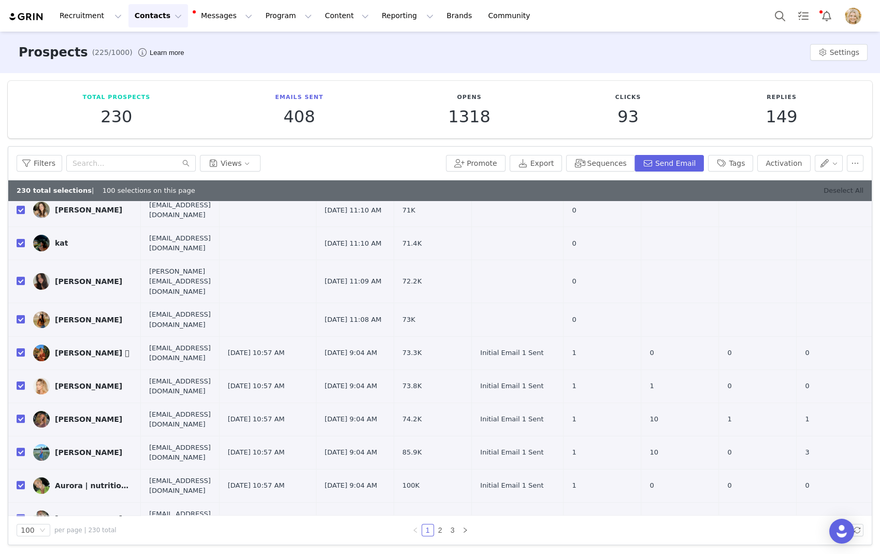
checkbox input "false"
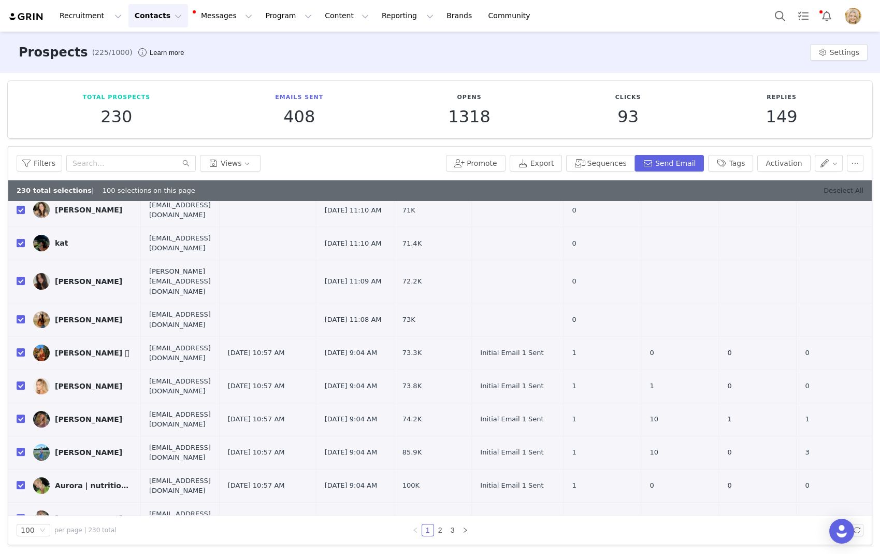
checkbox input "false"
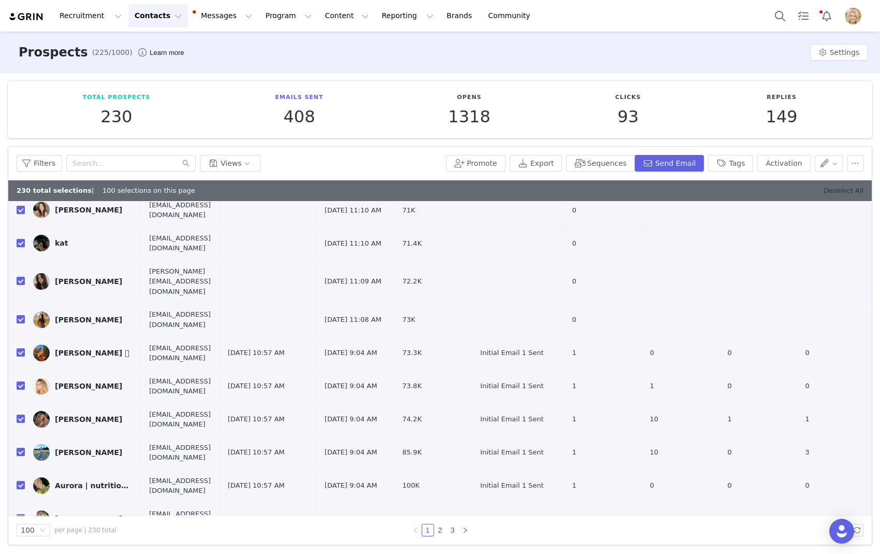
checkbox input "false"
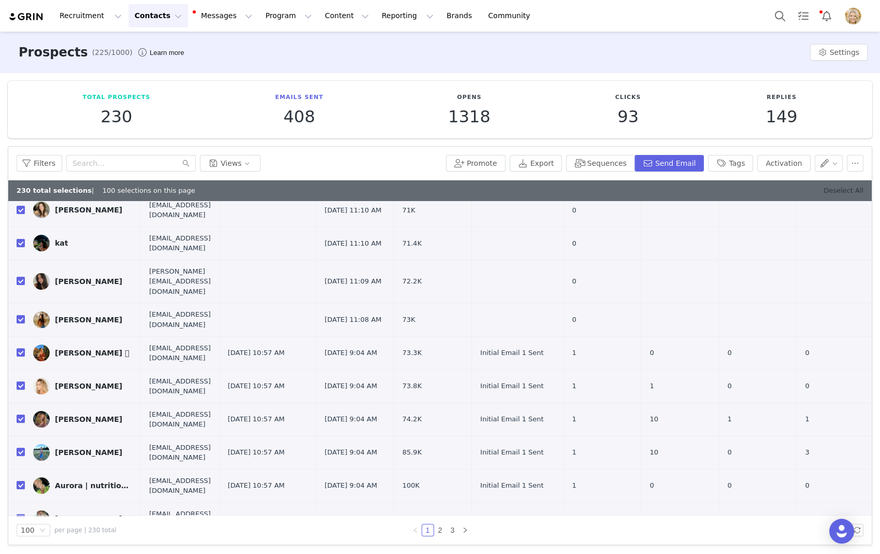
checkbox input "false"
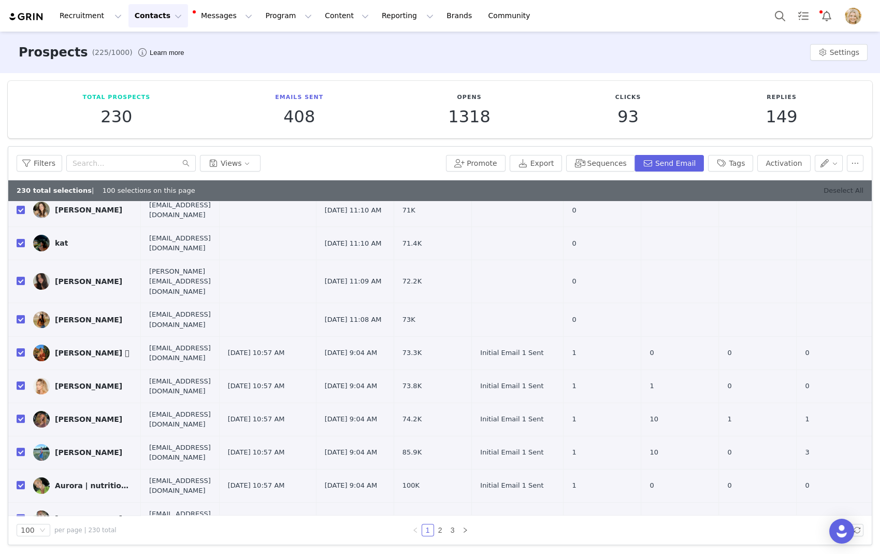
checkbox input "false"
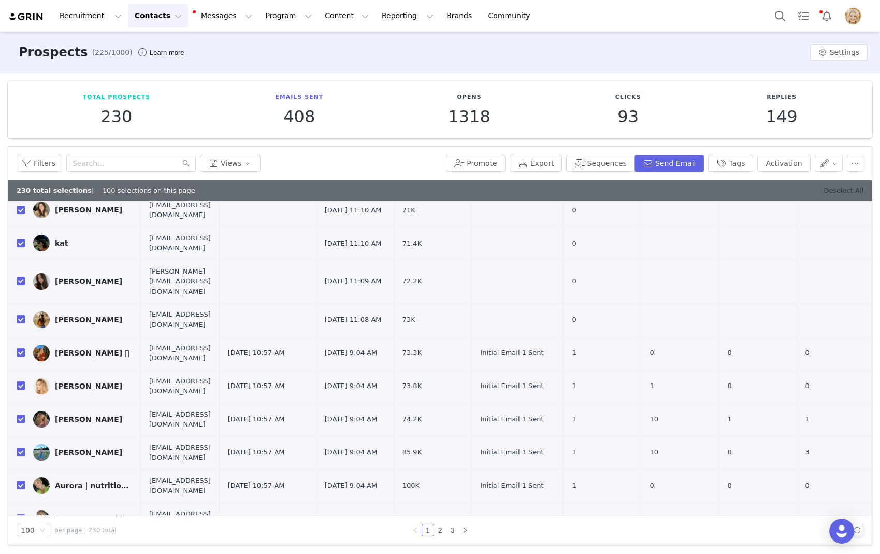
checkbox input "false"
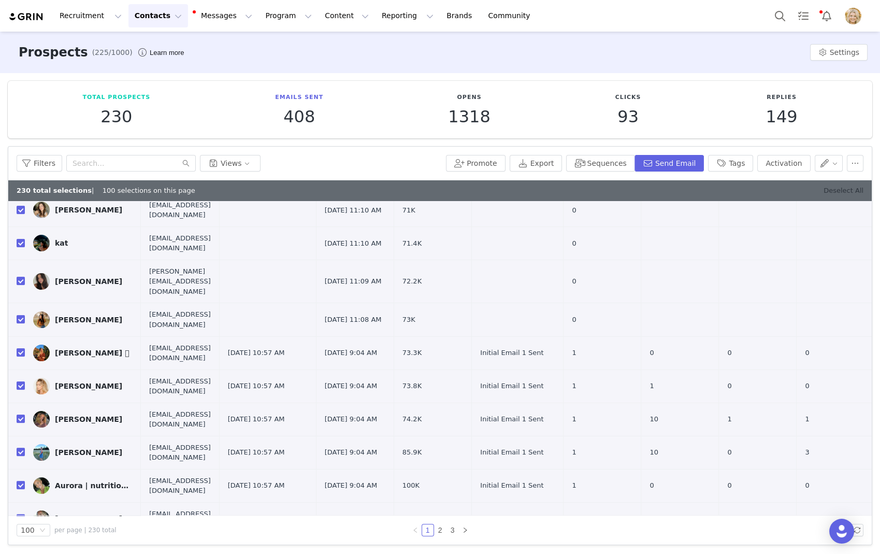
checkbox input "false"
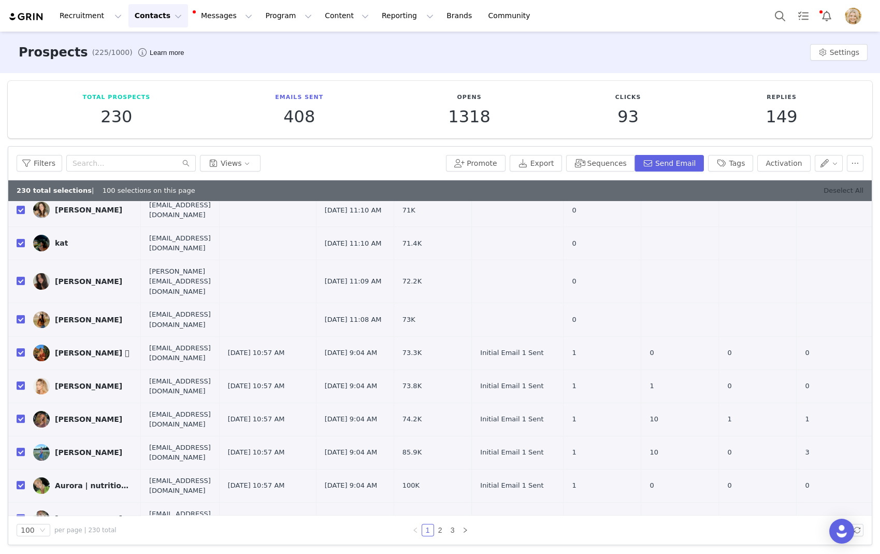
checkbox input "false"
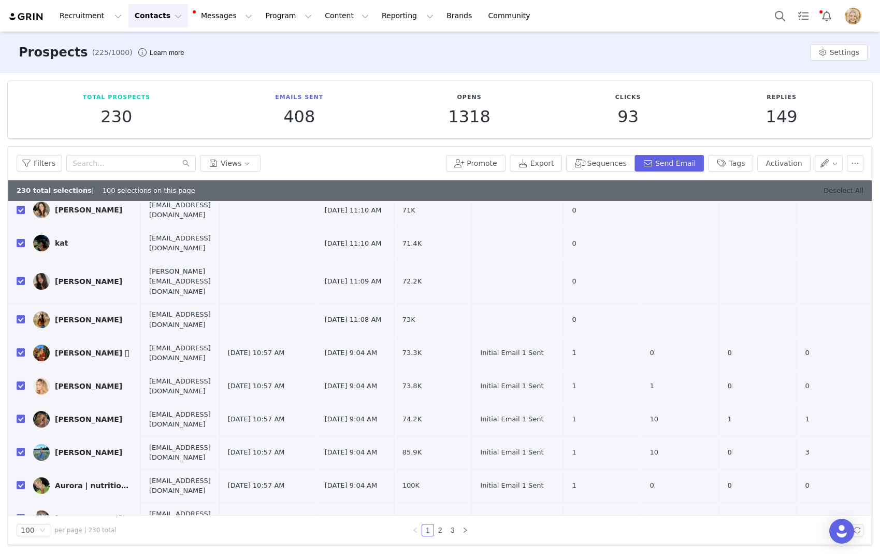
checkbox input "false"
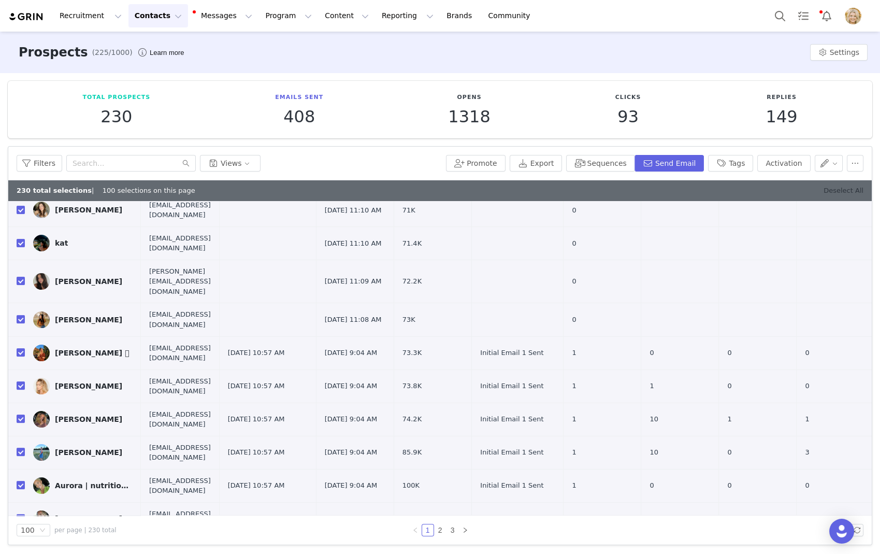
checkbox input "false"
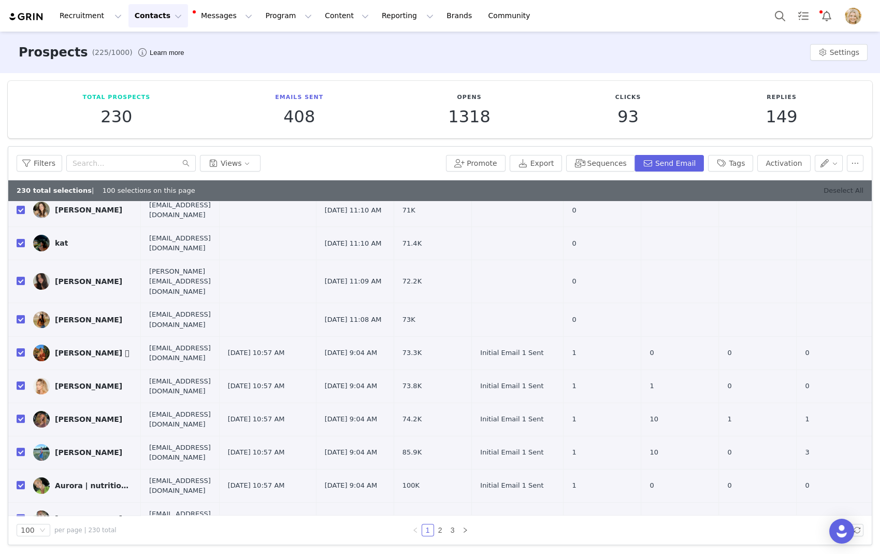
checkbox input "false"
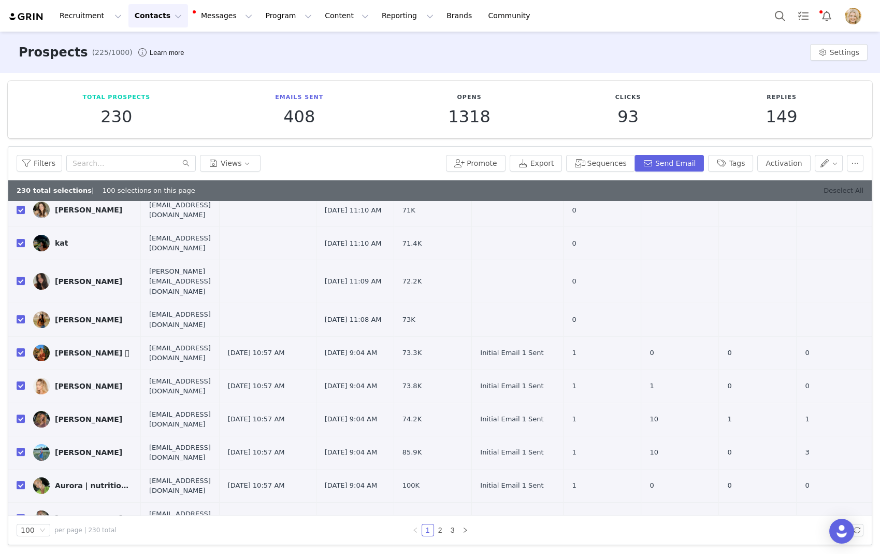
checkbox input "false"
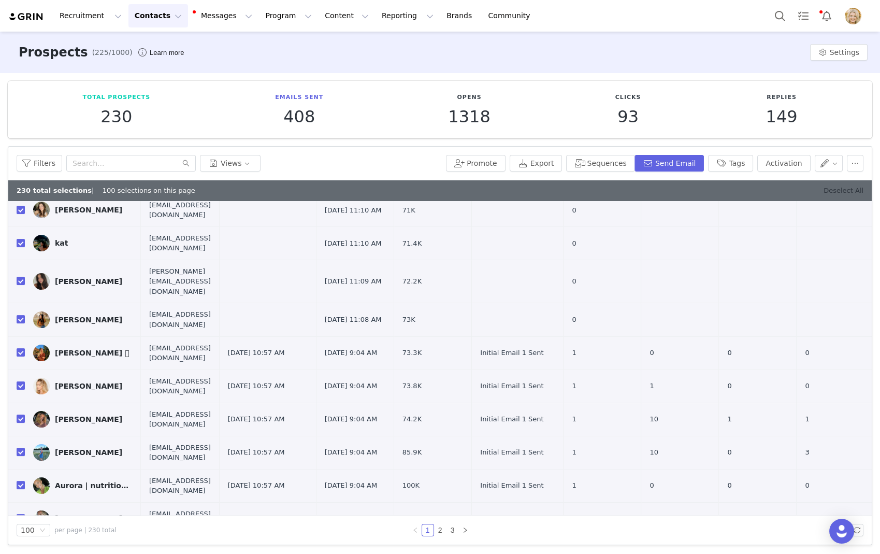
checkbox input "false"
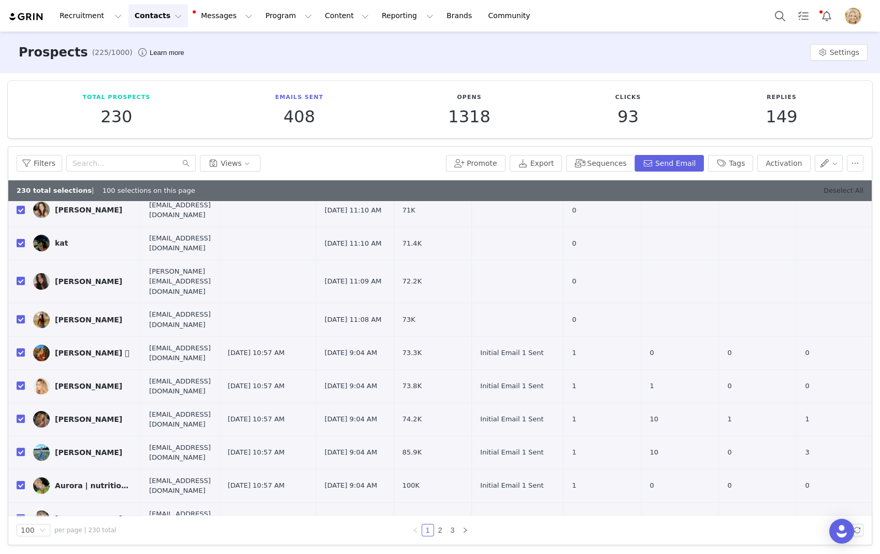
checkbox input "false"
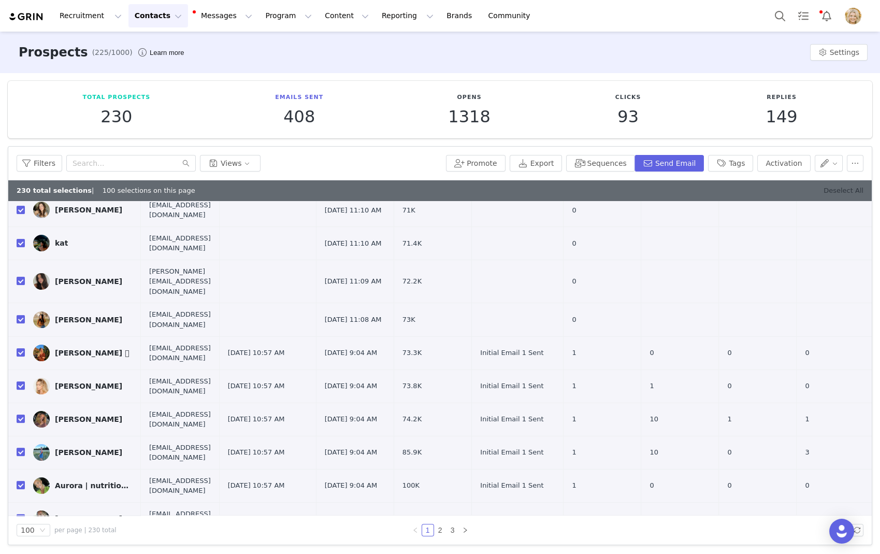
checkbox input "false"
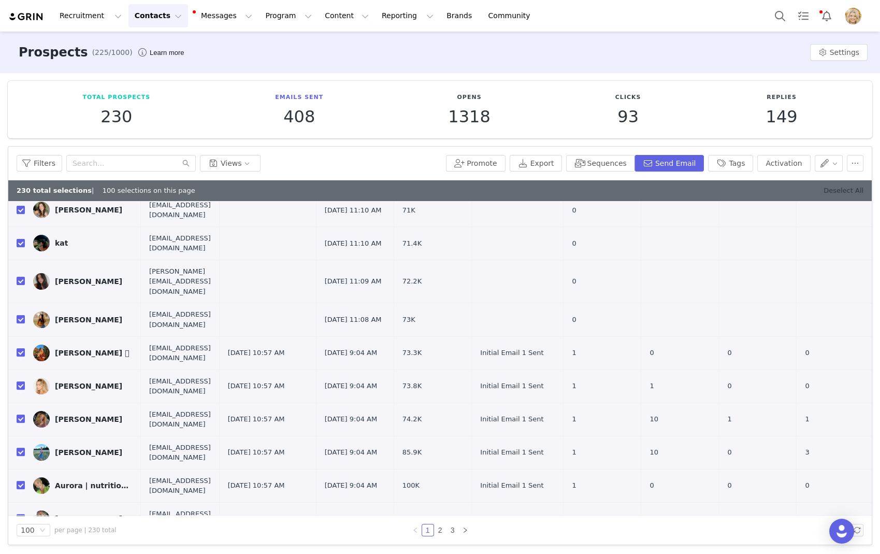
checkbox input "false"
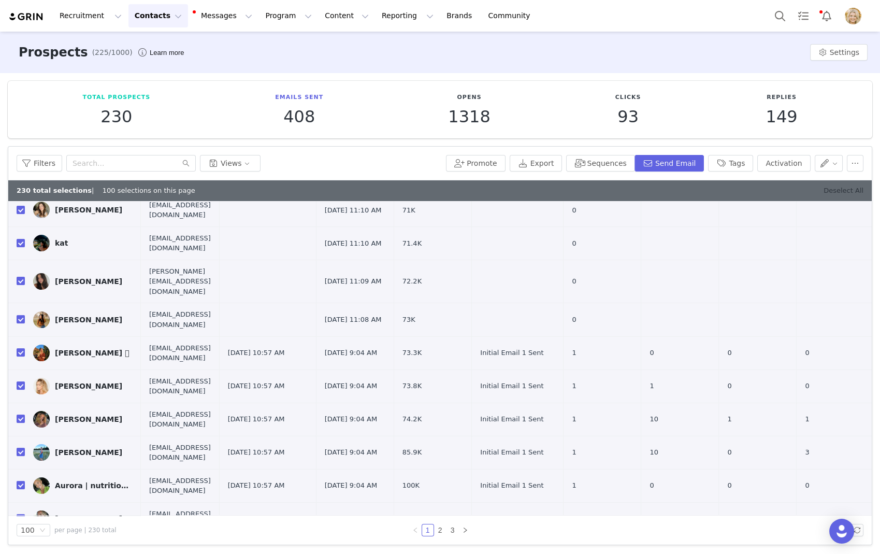
checkbox input "false"
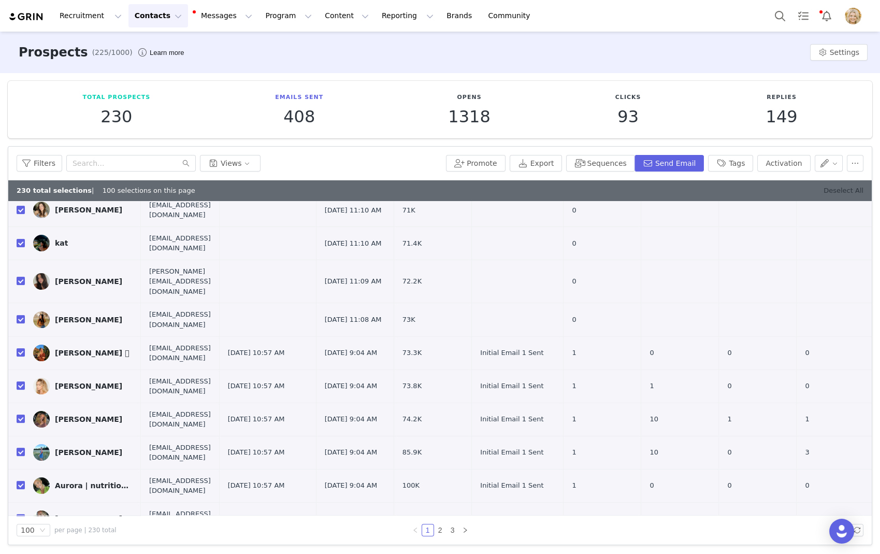
checkbox input "false"
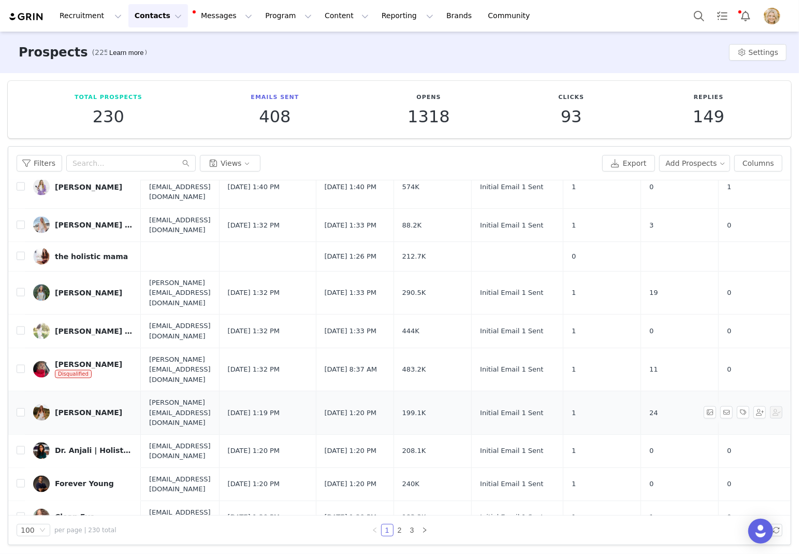
scroll to position [940, 0]
click at [21, 407] on input "checkbox" at bounding box center [21, 411] width 8 height 8
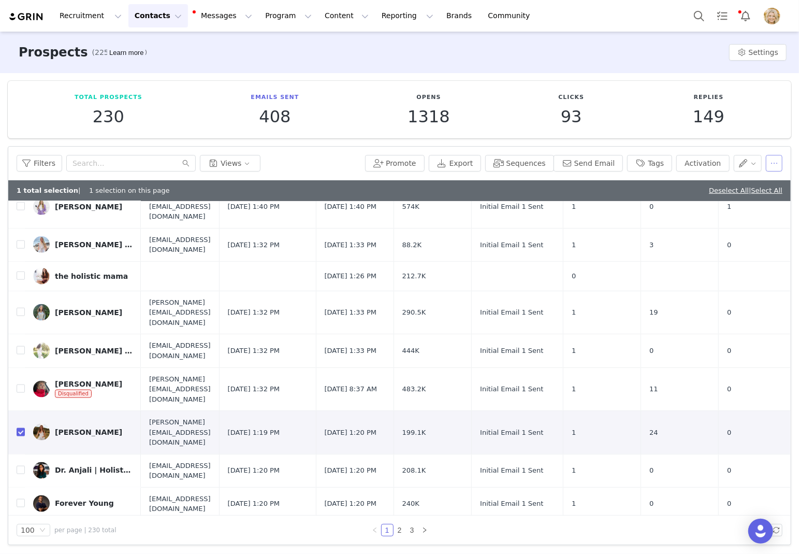
click at [675, 160] on button "button" at bounding box center [774, 163] width 17 height 17
click at [675, 160] on button "button" at bounding box center [748, 163] width 28 height 17
click at [675, 218] on span "Set Relationship Stage" at bounding box center [722, 216] width 82 height 11
click at [675, 195] on div "Search relationship stages" at bounding box center [694, 201] width 101 height 16
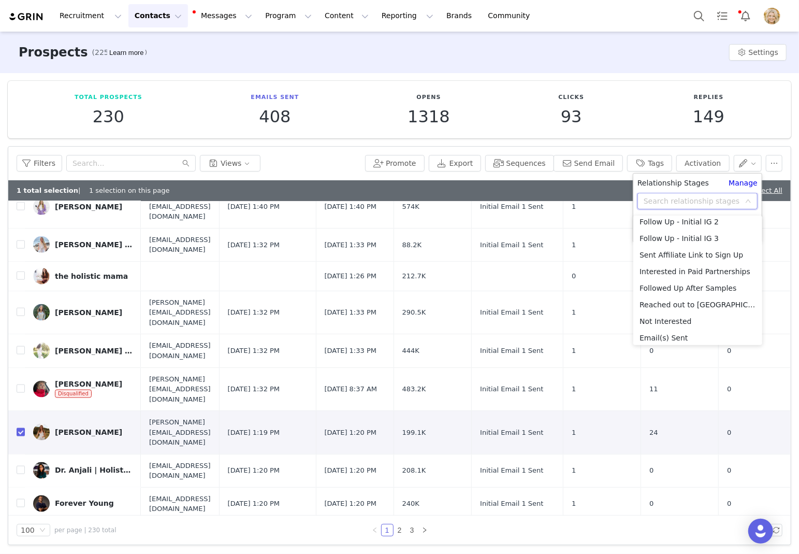
scroll to position [221, 0]
click at [675, 266] on li "Interested in Paid Partnerships" at bounding box center [698, 270] width 129 height 17
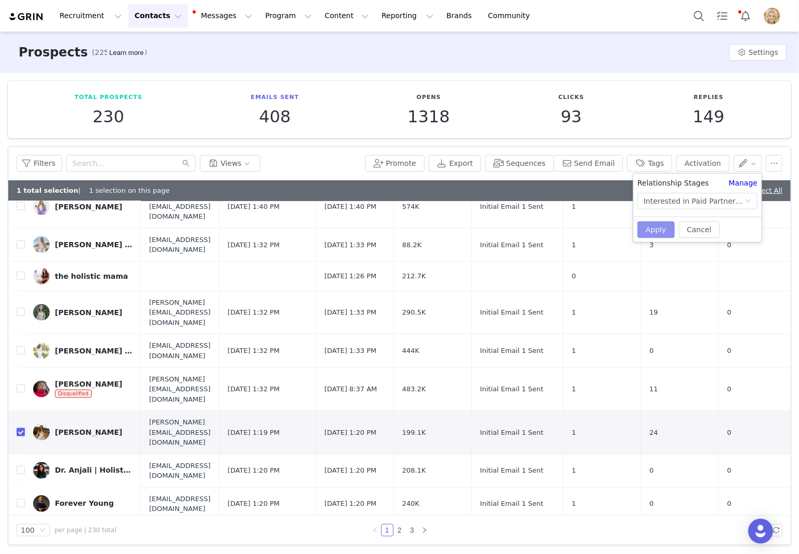
click at [662, 223] on button "Apply" at bounding box center [656, 229] width 37 height 17
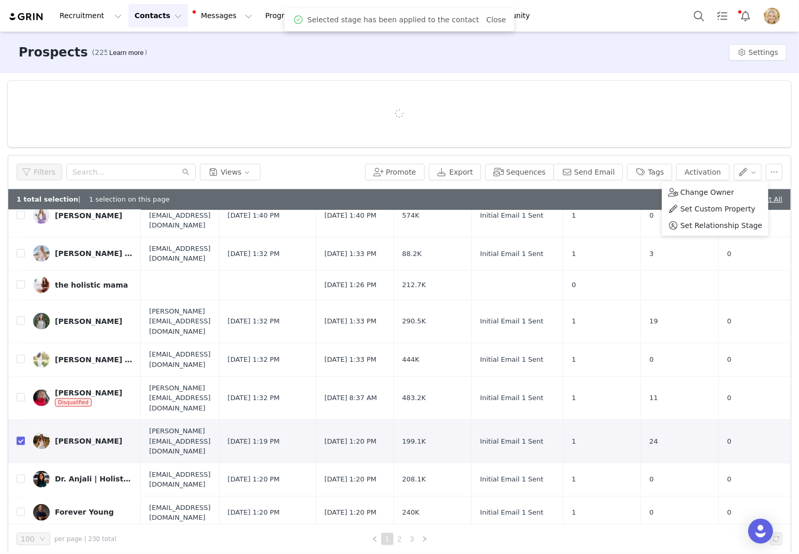
scroll to position [0, 0]
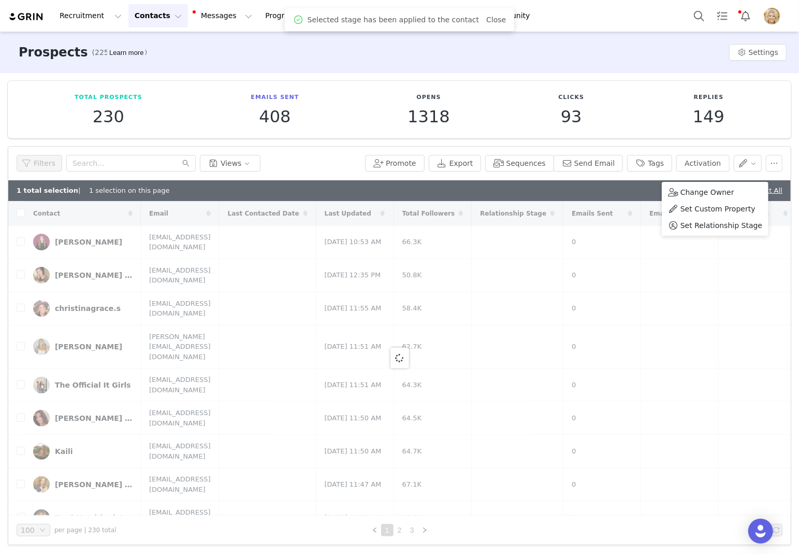
click at [316, 156] on div "Filters Views" at bounding box center [189, 163] width 345 height 17
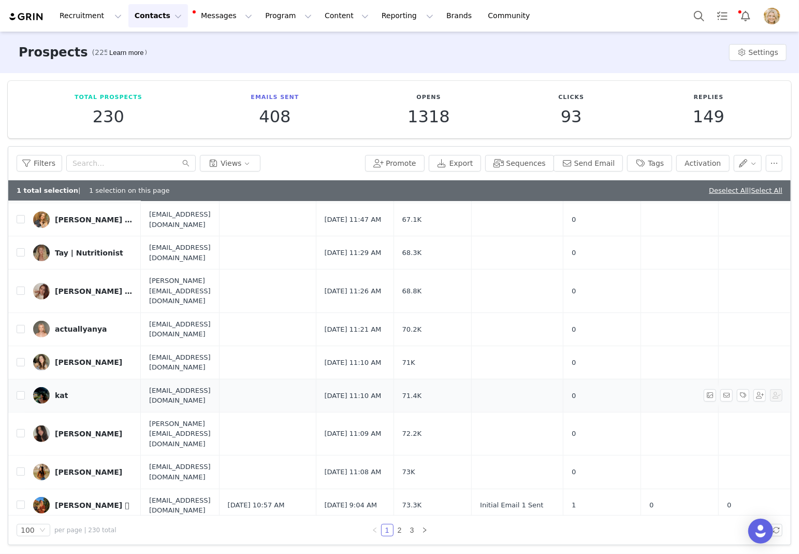
scroll to position [285, 0]
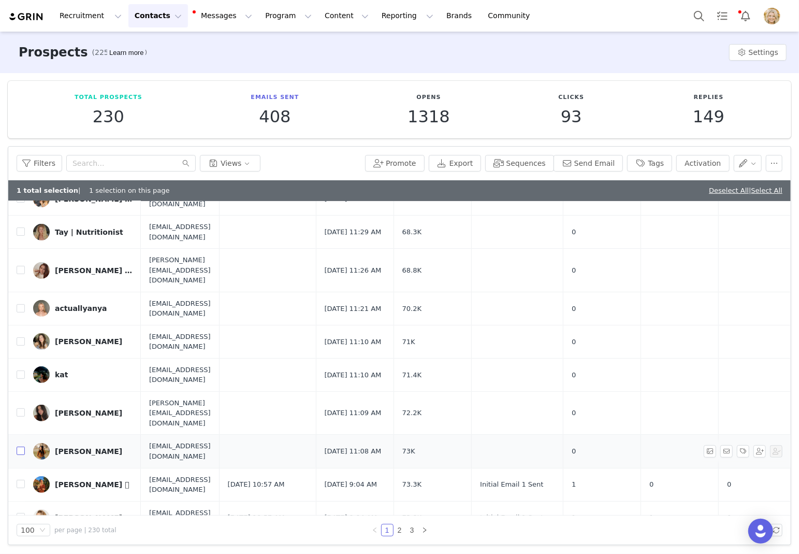
click at [20, 447] on input "checkbox" at bounding box center [21, 451] width 8 height 8
click at [20, 408] on input "checkbox" at bounding box center [21, 412] width 8 height 8
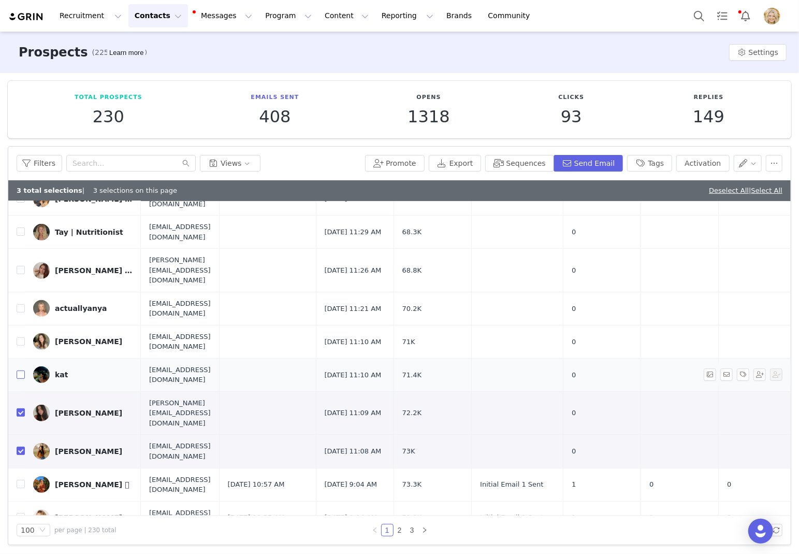
click at [17, 370] on input "checkbox" at bounding box center [21, 374] width 8 height 8
click at [19, 325] on td at bounding box center [16, 341] width 17 height 33
click at [19, 337] on input "checkbox" at bounding box center [21, 341] width 8 height 8
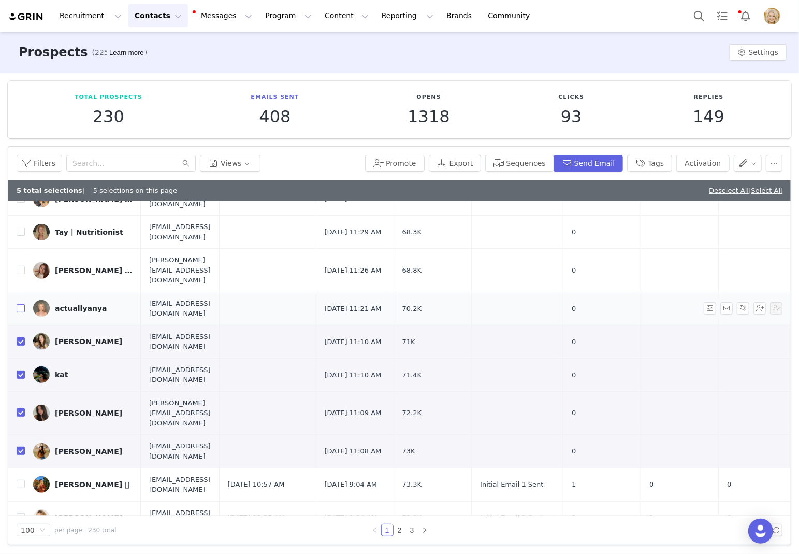
click at [18, 304] on input "checkbox" at bounding box center [21, 308] width 8 height 8
click at [590, 164] on button "Send Email" at bounding box center [589, 163] width 70 height 17
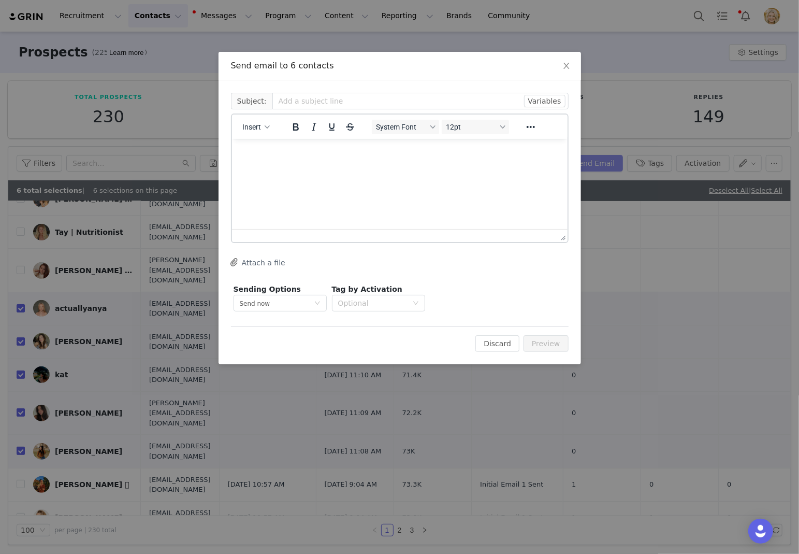
scroll to position [0, 0]
click at [253, 130] on span "Insert" at bounding box center [251, 127] width 19 height 8
click at [270, 147] on div "Insert Template" at bounding box center [293, 144] width 93 height 12
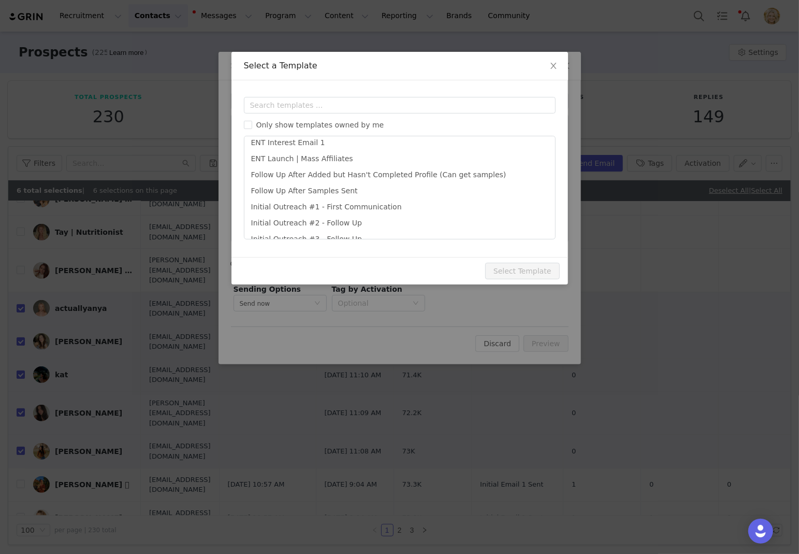
scroll to position [237, 0]
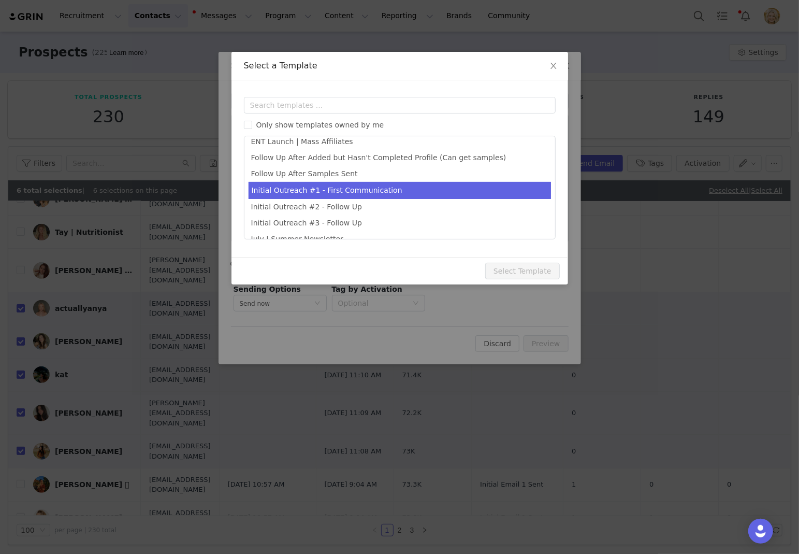
click at [369, 182] on li "Initial Outreach #1 - First Communication" at bounding box center [400, 190] width 303 height 17
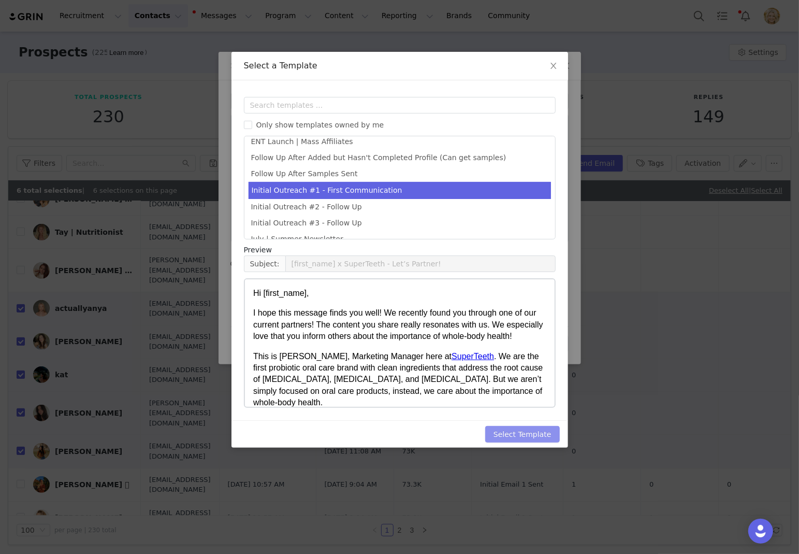
click at [528, 431] on button "Select Template" at bounding box center [522, 434] width 75 height 17
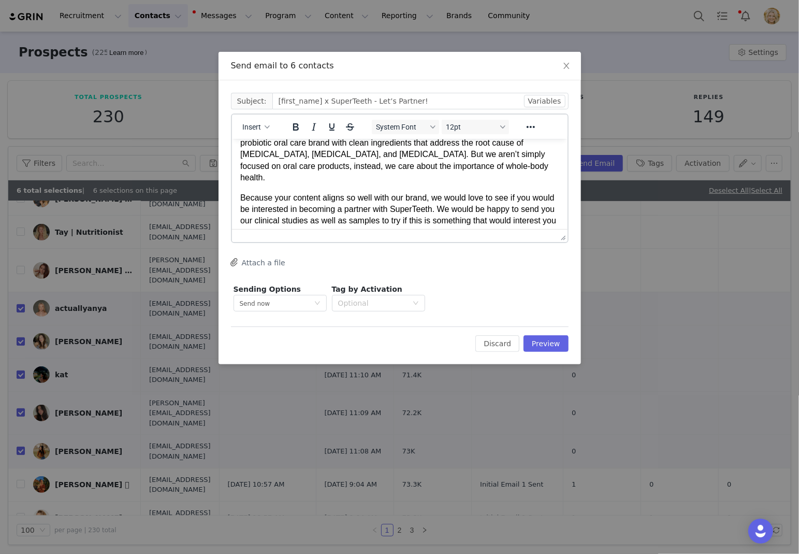
scroll to position [90, 0]
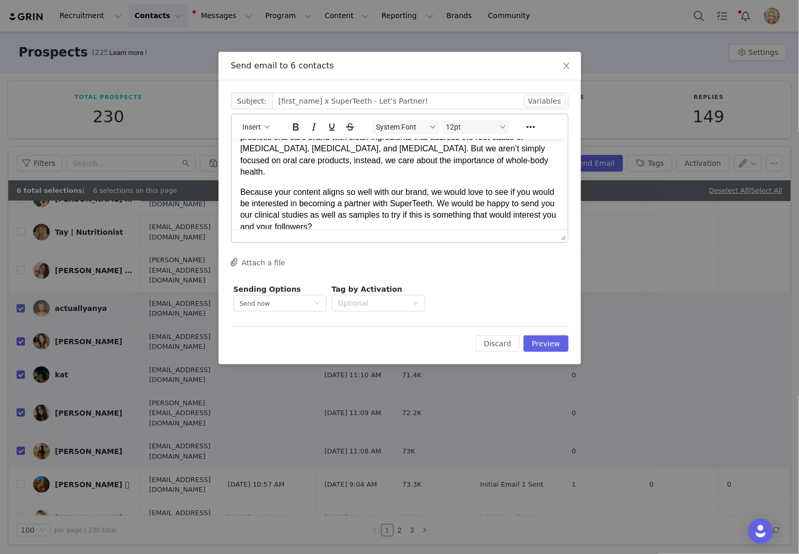
click at [455, 217] on p "Because your content aligns so well with our brand, we would love to see if you…" at bounding box center [399, 209] width 319 height 47
click at [412, 210] on p "Because your content aligns so well with our brand, we would love to see if you…" at bounding box center [399, 209] width 319 height 47
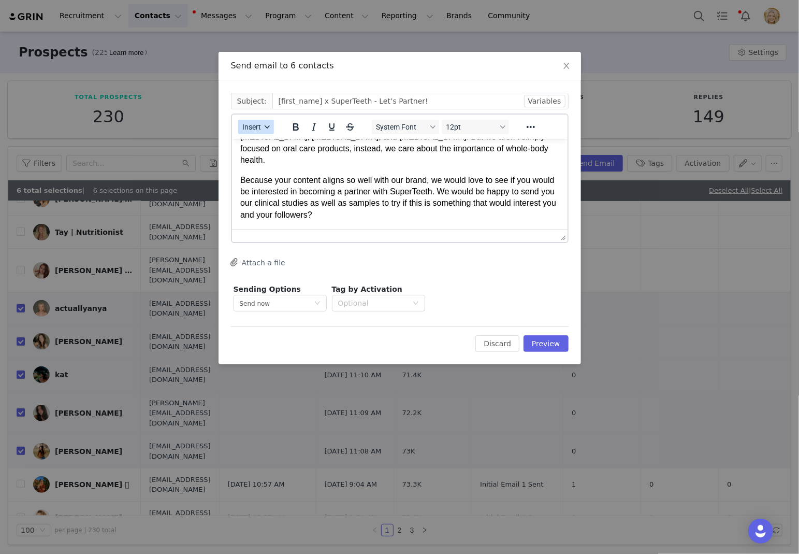
click at [267, 124] on icon "button" at bounding box center [267, 126] width 5 height 5
click at [277, 177] on div "Insert Signature" at bounding box center [293, 177] width 93 height 12
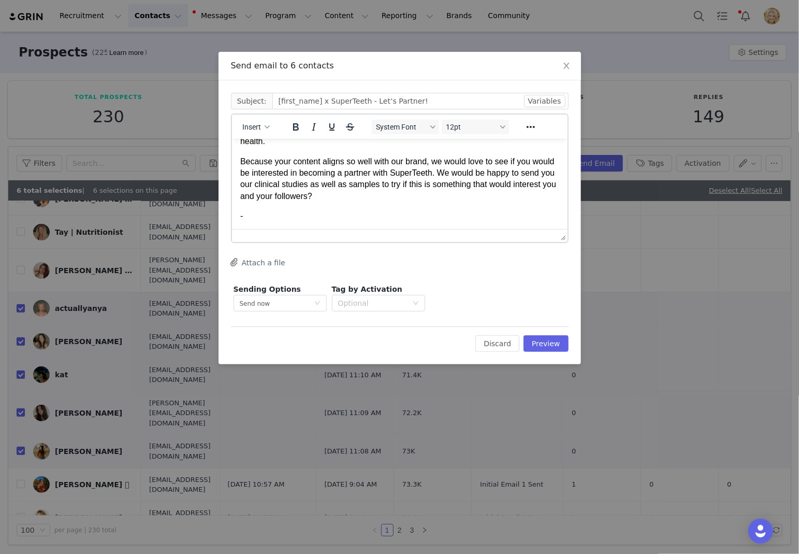
scroll to position [0, 0]
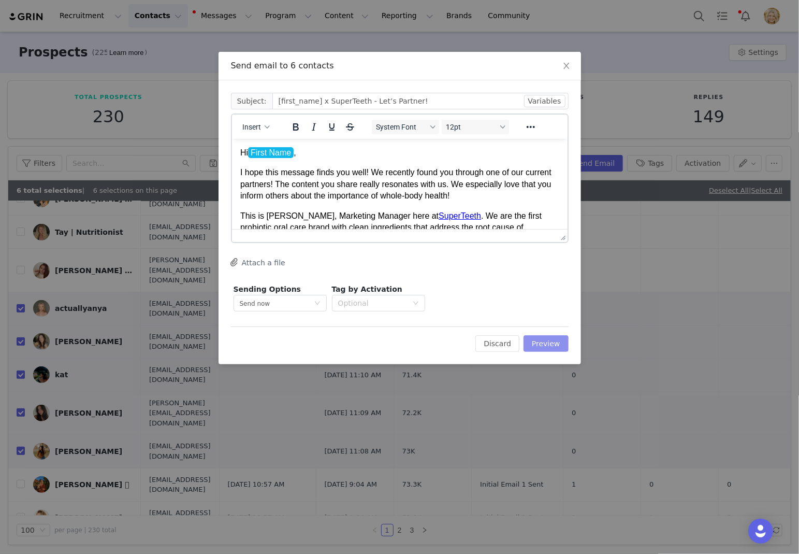
click at [543, 345] on button "Preview" at bounding box center [546, 343] width 45 height 17
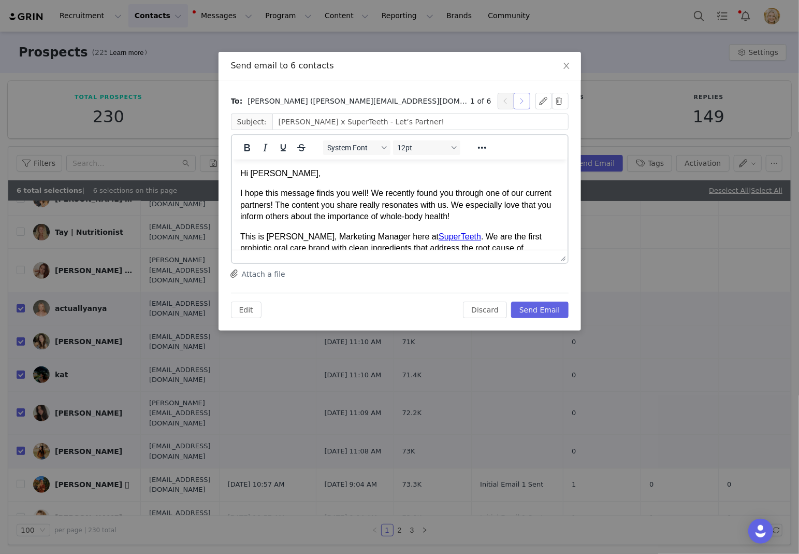
click at [523, 96] on button "button" at bounding box center [522, 101] width 17 height 17
click at [254, 173] on p "Hi [PERSON_NAME]," at bounding box center [399, 172] width 319 height 11
click at [522, 105] on button "button" at bounding box center [522, 101] width 17 height 17
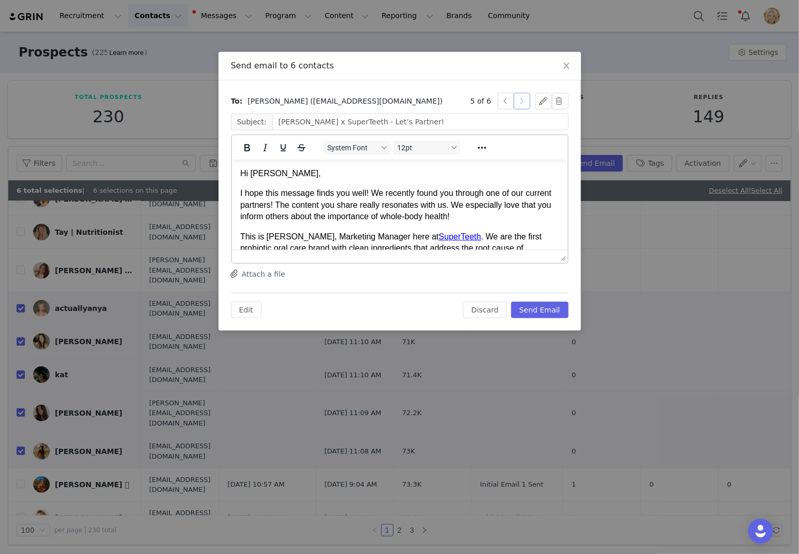
click at [522, 105] on button "button" at bounding box center [522, 101] width 17 height 17
drag, startPoint x: 296, startPoint y: 171, endPoint x: 251, endPoint y: 171, distance: 44.6
click at [251, 171] on p "Hi actuallyanya," at bounding box center [399, 172] width 319 height 11
click at [495, 188] on p "I hope this message finds you well! We recently found you through one of our cu…" at bounding box center [399, 204] width 319 height 35
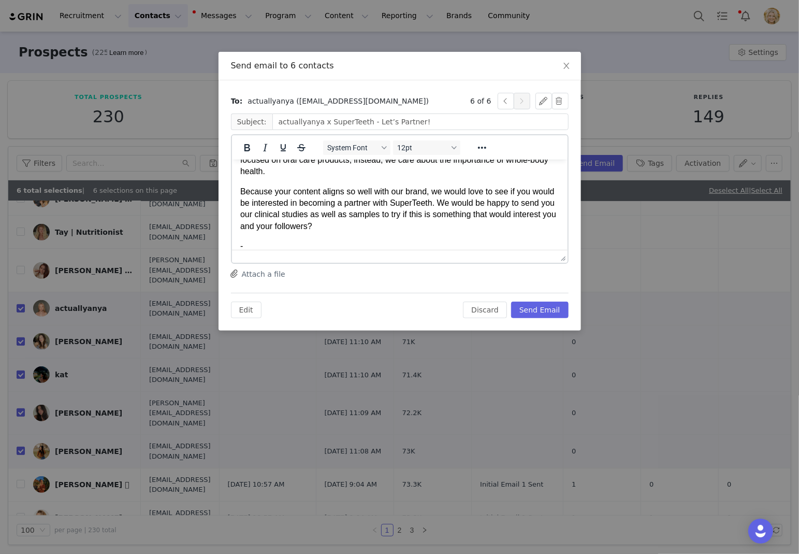
scroll to position [130, 0]
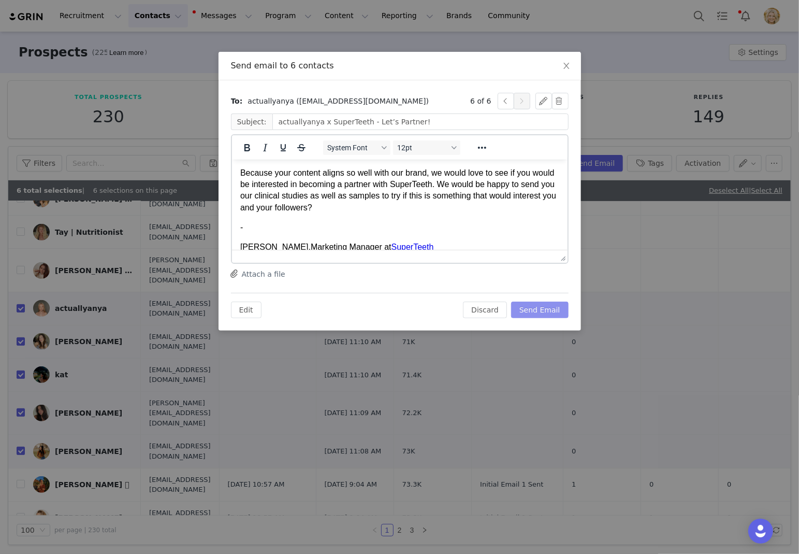
click at [548, 307] on button "Send Email" at bounding box center [540, 310] width 58 height 17
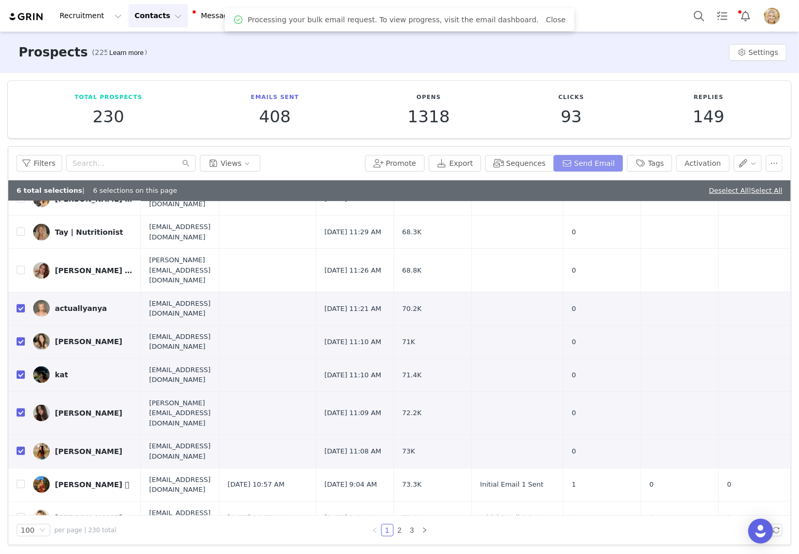
scroll to position [0, 0]
click at [675, 169] on button "button" at bounding box center [748, 163] width 28 height 17
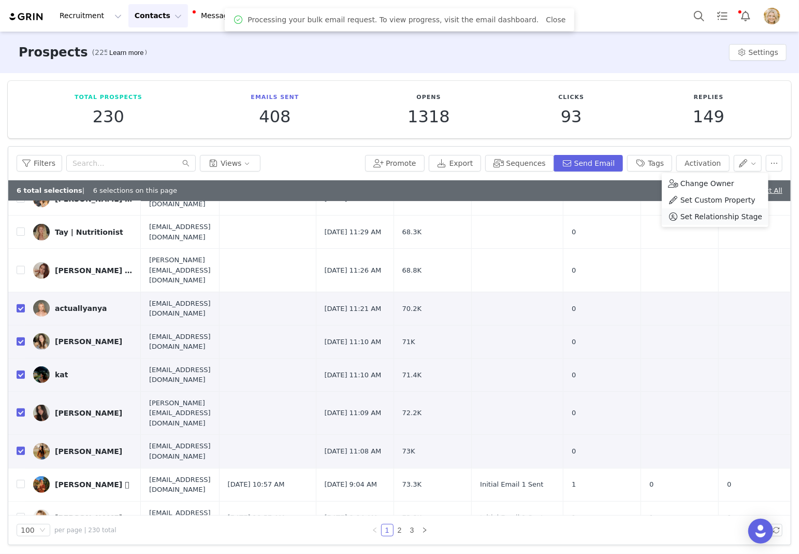
click at [675, 215] on span "Set Relationship Stage" at bounding box center [722, 216] width 82 height 11
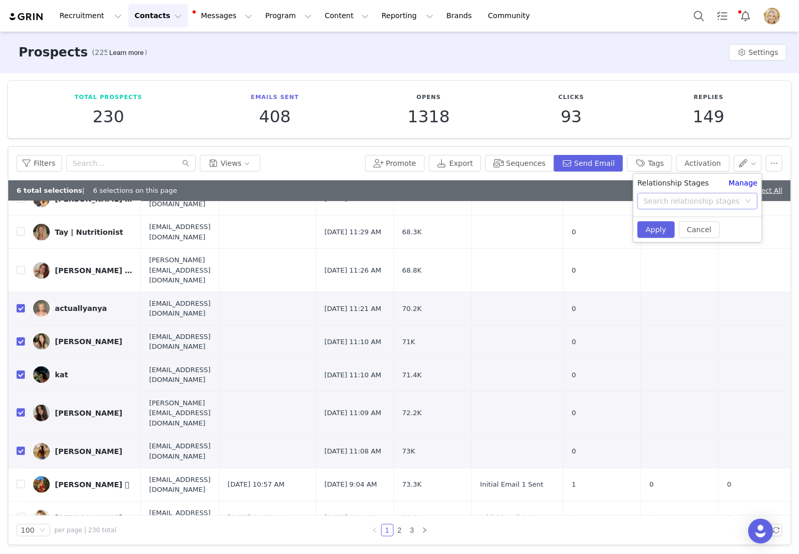
click at [675, 199] on div "Search relationship stages" at bounding box center [692, 201] width 96 height 10
click at [675, 222] on li "Initial Email 1 Sent" at bounding box center [698, 226] width 129 height 17
click at [656, 229] on button "Apply" at bounding box center [656, 229] width 37 height 17
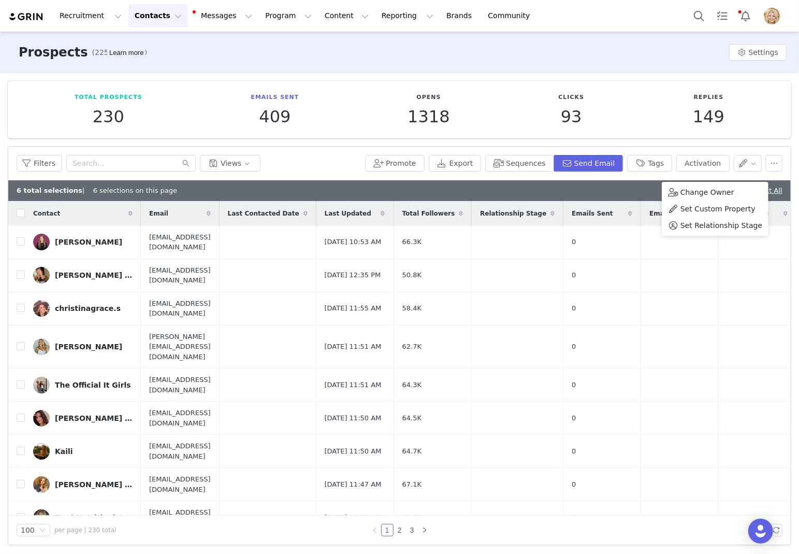
click at [318, 161] on div "Filters Views" at bounding box center [189, 163] width 345 height 17
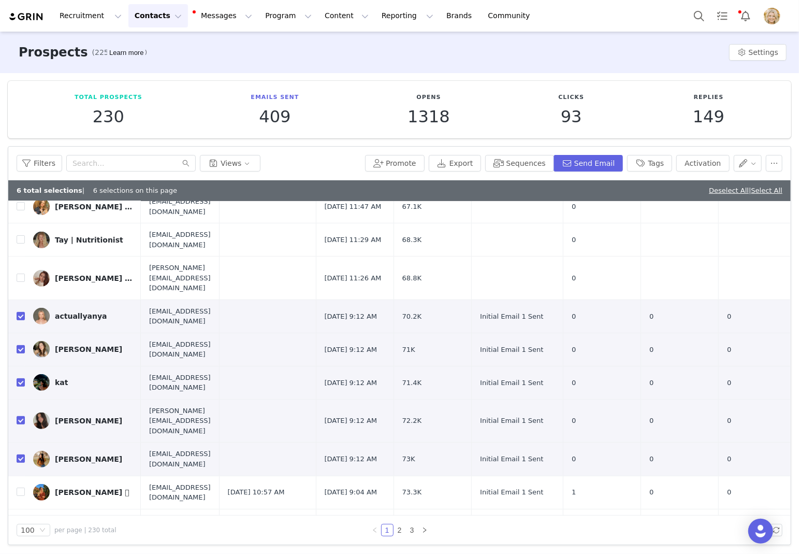
scroll to position [283, 0]
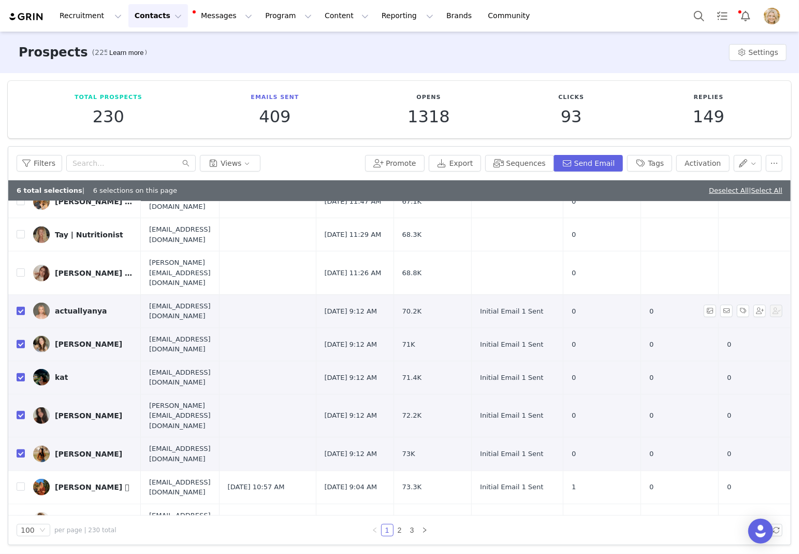
click at [23, 307] on input "checkbox" at bounding box center [21, 311] width 8 height 8
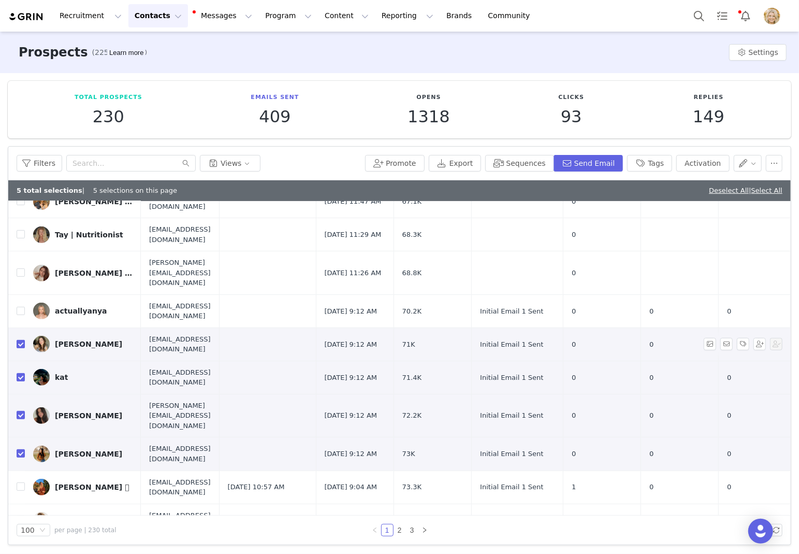
click at [20, 340] on input "checkbox" at bounding box center [21, 344] width 8 height 8
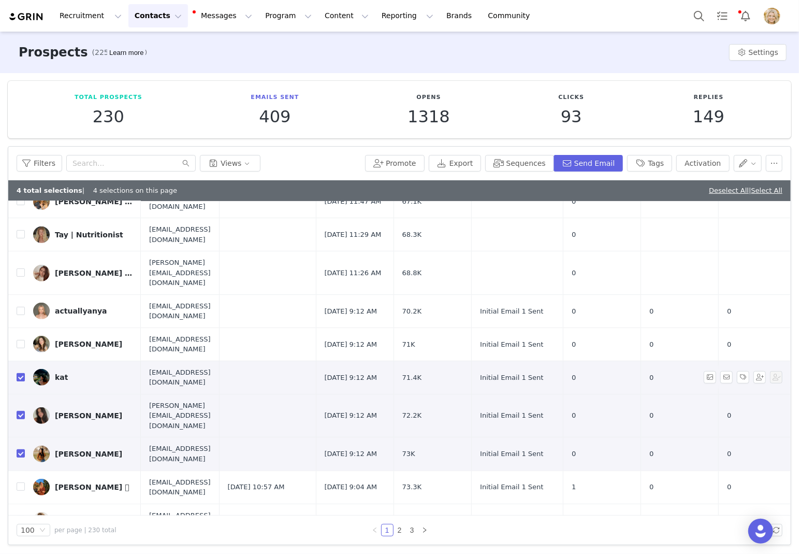
click at [22, 373] on input "checkbox" at bounding box center [21, 377] width 8 height 8
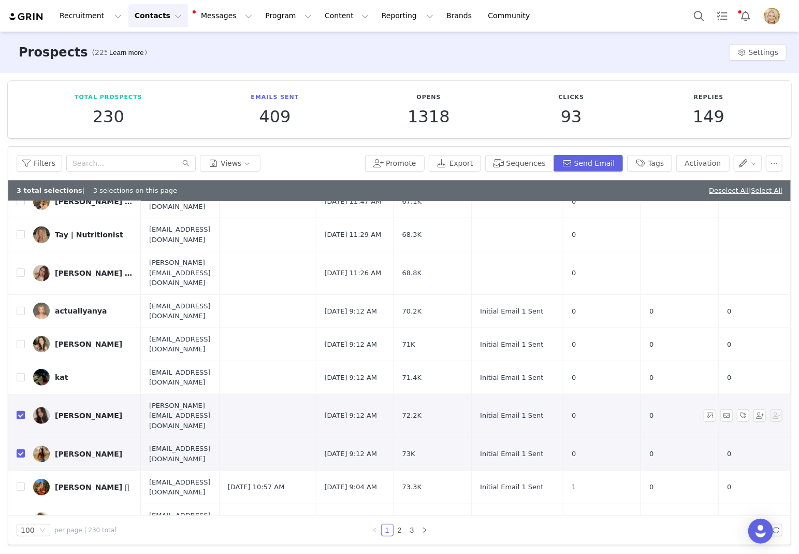
click at [24, 411] on input "checkbox" at bounding box center [21, 415] width 8 height 8
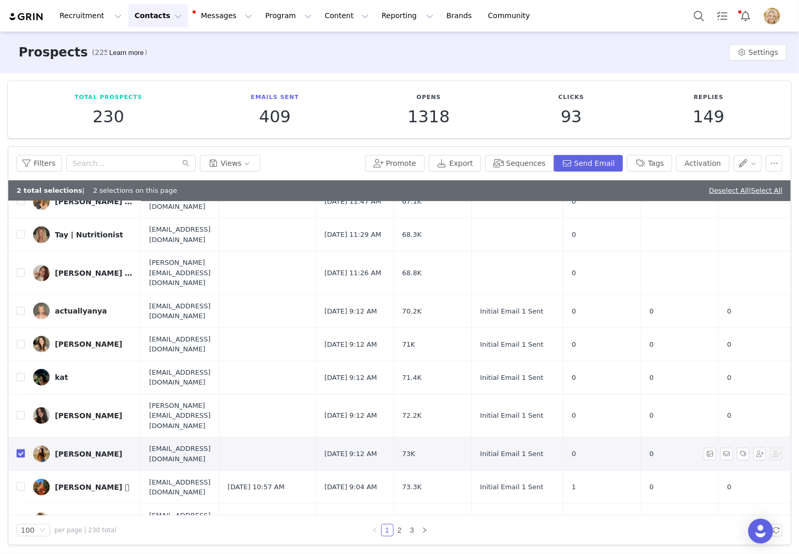
click at [23, 449] on input "checkbox" at bounding box center [21, 453] width 8 height 8
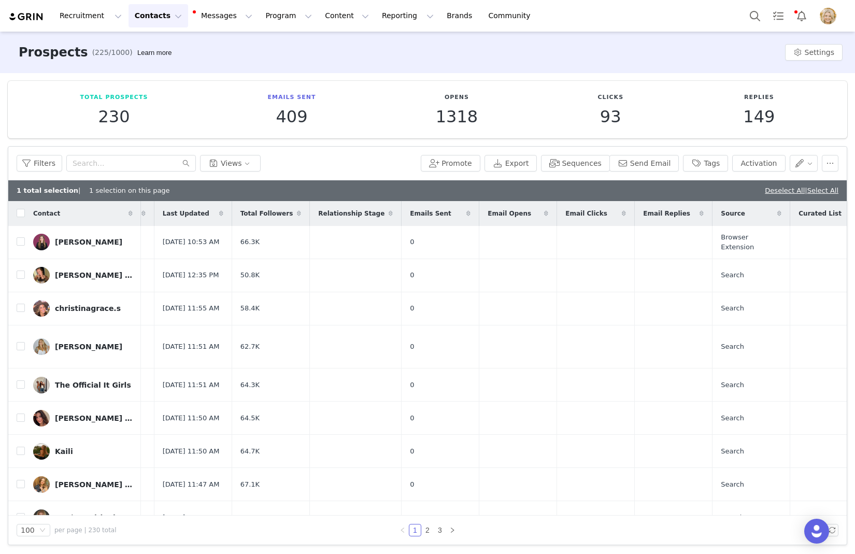
scroll to position [0, 171]
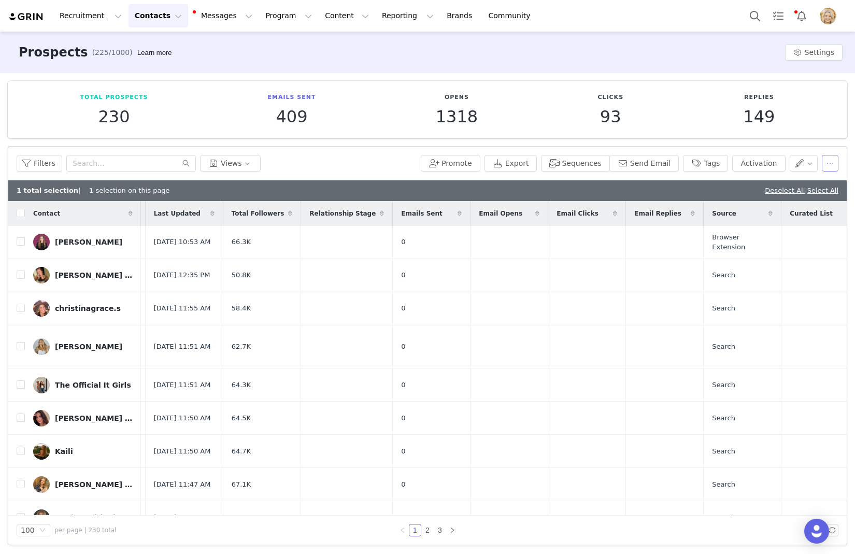
click at [675, 167] on button "button" at bounding box center [830, 163] width 17 height 17
click at [675, 188] on link "Deselect All" at bounding box center [785, 190] width 40 height 8
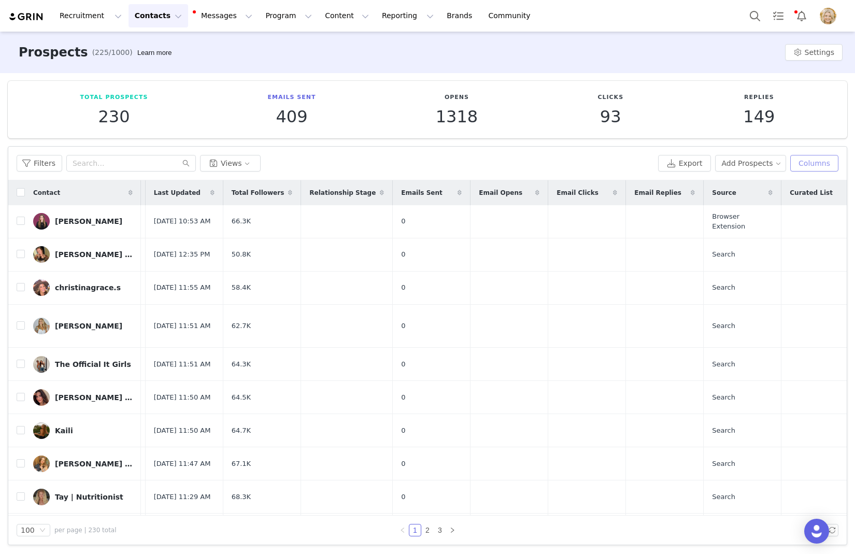
click at [675, 164] on button "Columns" at bounding box center [814, 163] width 48 height 17
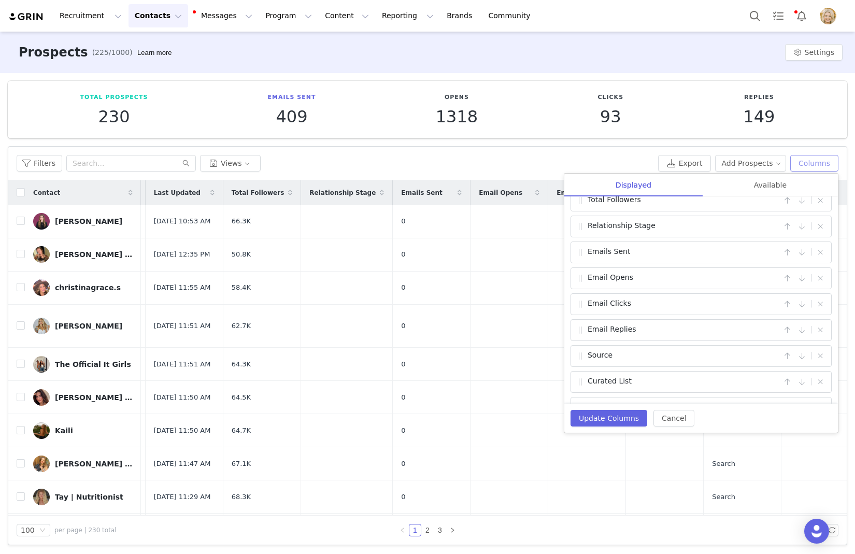
scroll to position [111, 0]
click at [602, 413] on button "Update Columns" at bounding box center [608, 418] width 77 height 17
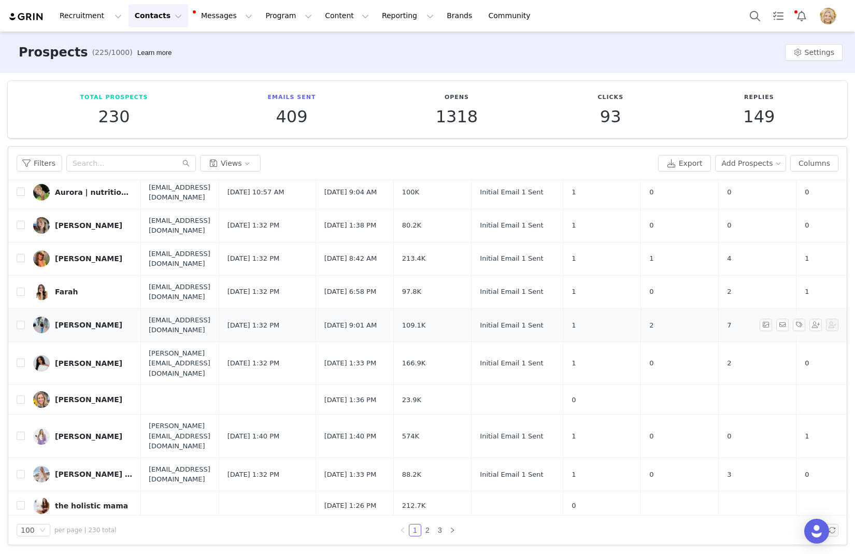
scroll to position [684, 1]
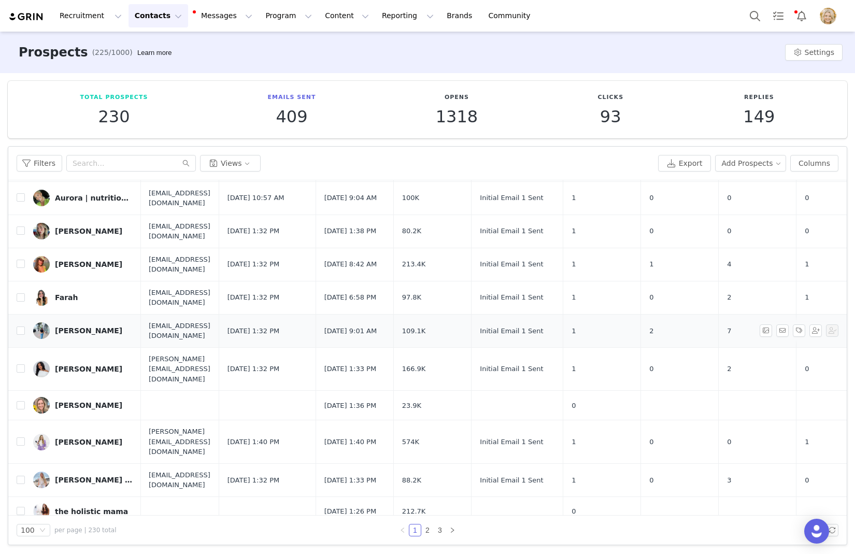
click at [94, 322] on link "[PERSON_NAME]" at bounding box center [82, 330] width 99 height 17
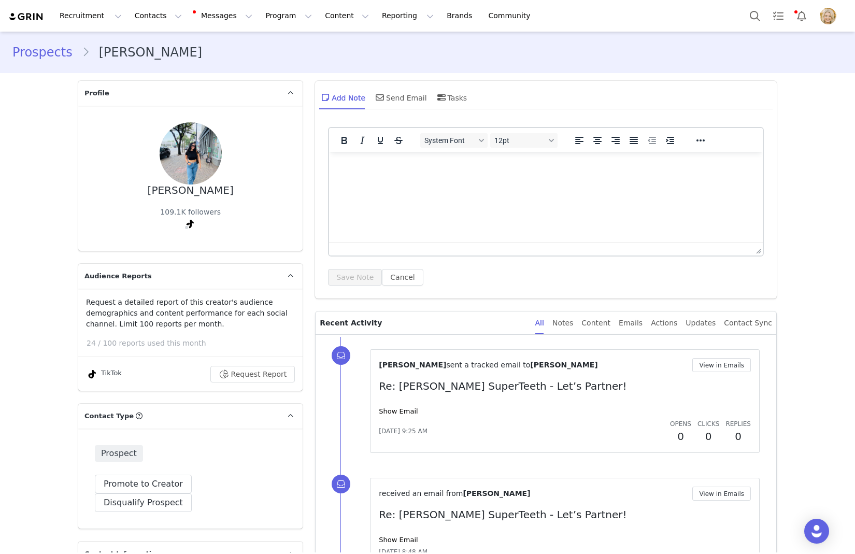
click at [394, 414] on div "Show Email" at bounding box center [565, 411] width 372 height 10
click at [390, 408] on link "Show Email" at bounding box center [398, 411] width 39 height 8
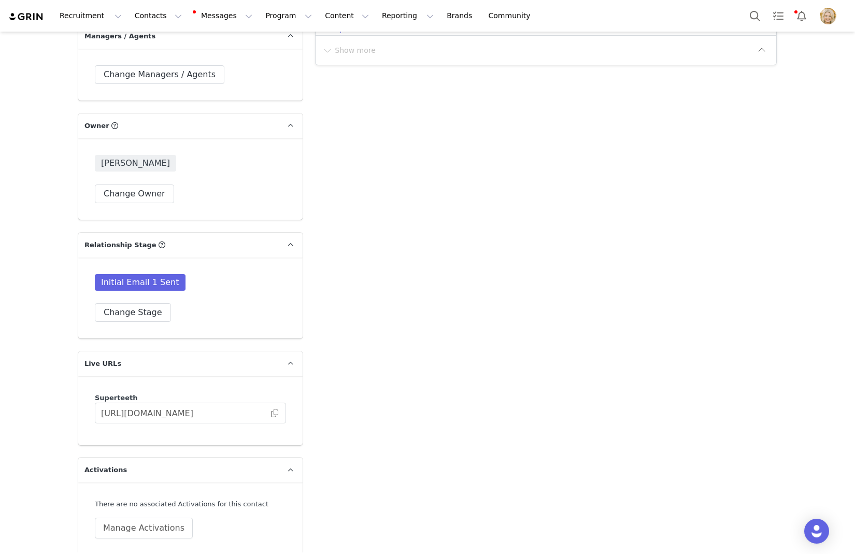
scroll to position [1910, 0]
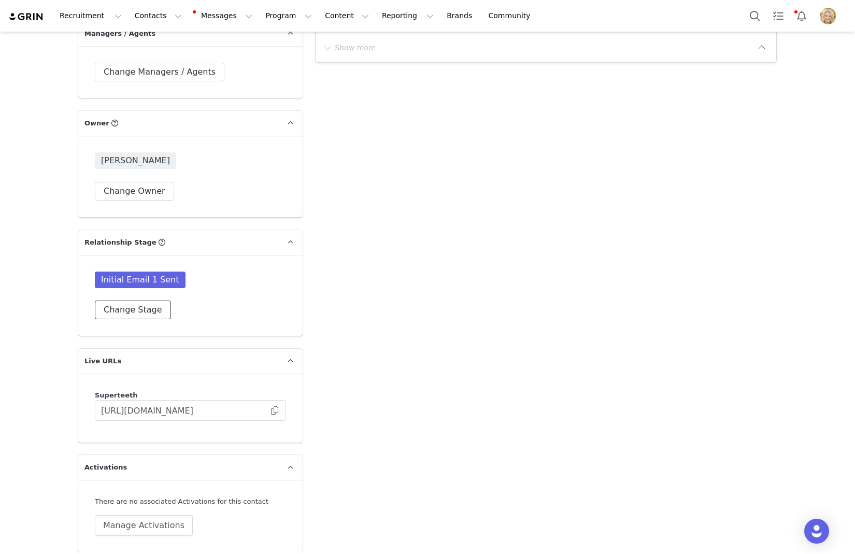
click at [154, 300] on button "Change Stage" at bounding box center [133, 309] width 76 height 19
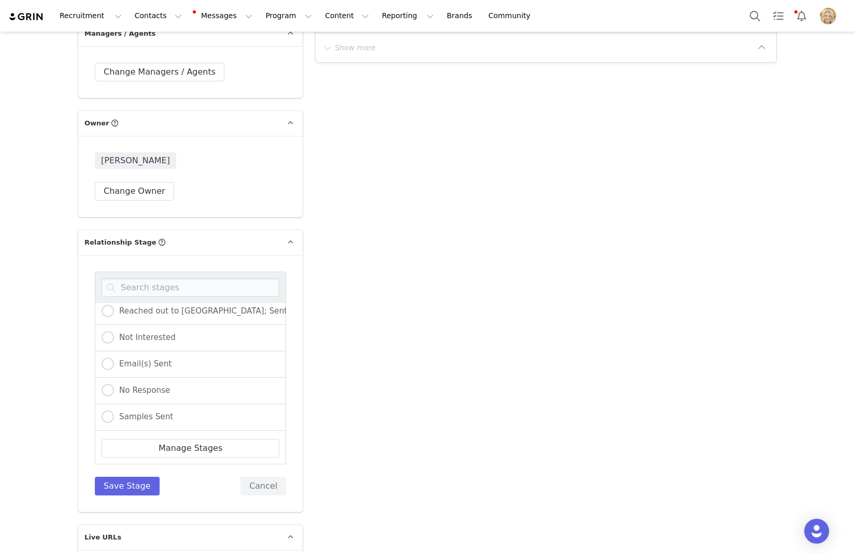
scroll to position [496, 0]
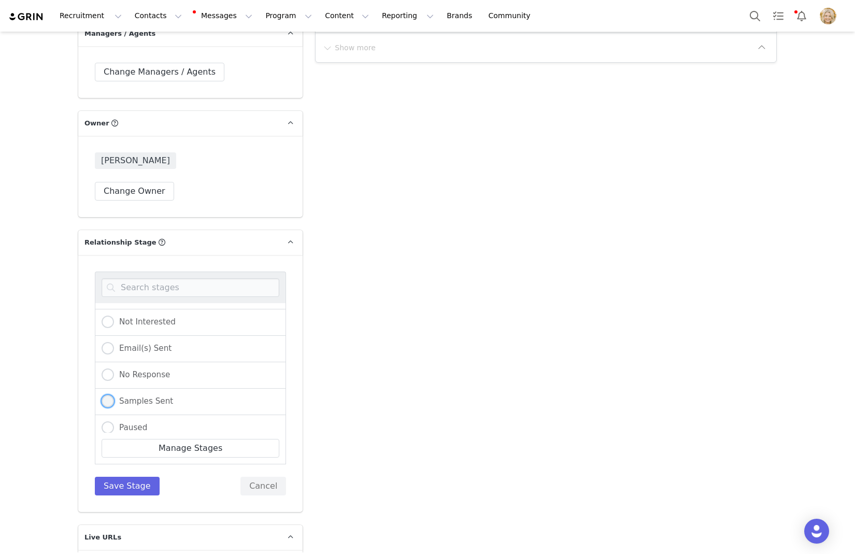
click at [169, 396] on span "Samples Sent" at bounding box center [143, 400] width 59 height 9
click at [114, 395] on input "Samples Sent" at bounding box center [108, 401] width 12 height 13
click at [131, 477] on button "Save Stage" at bounding box center [127, 486] width 65 height 19
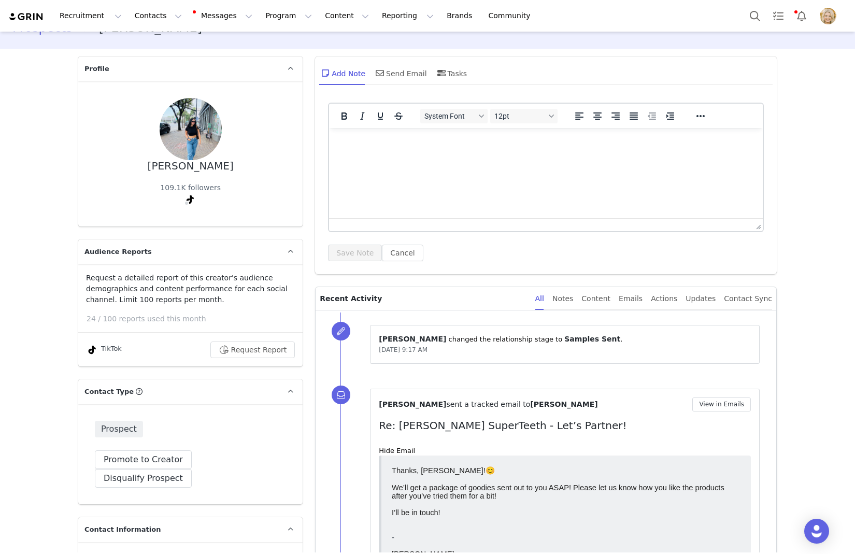
scroll to position [0, 0]
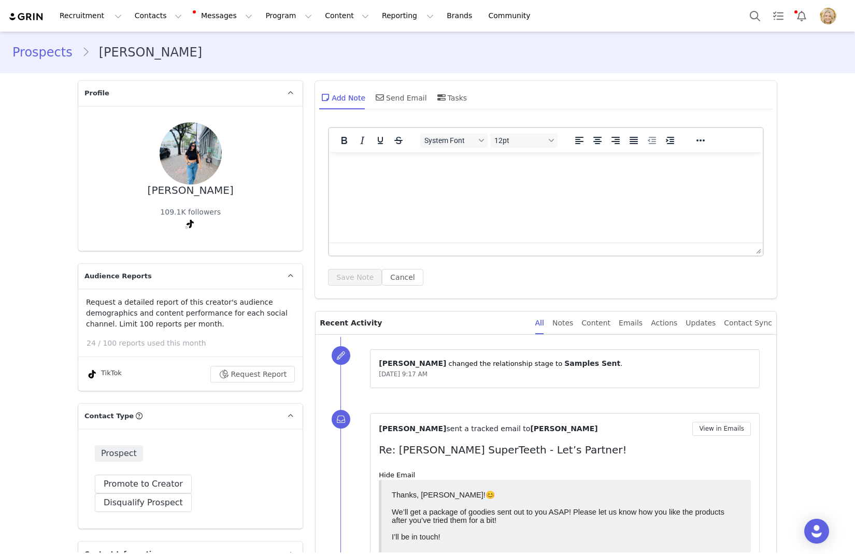
click at [51, 50] on link "Prospects" at bounding box center [46, 52] width 69 height 19
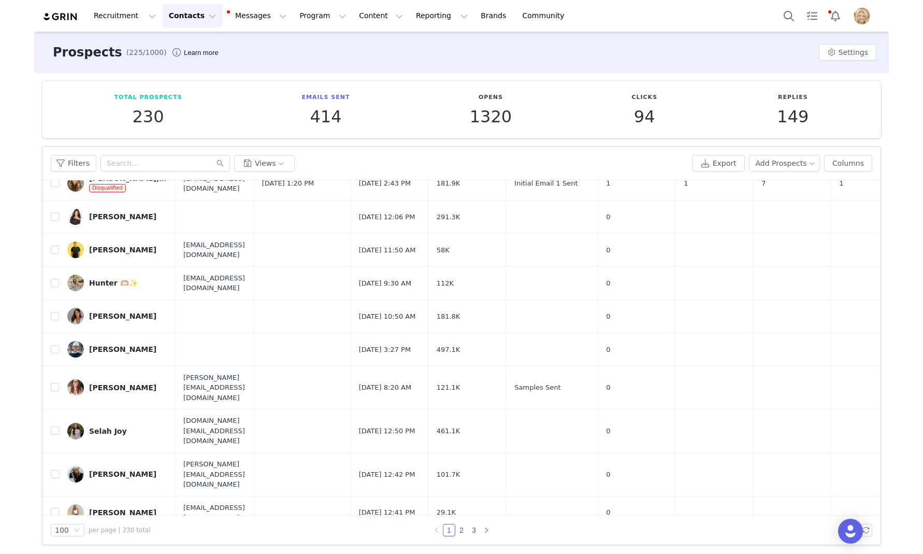
scroll to position [1337, 0]
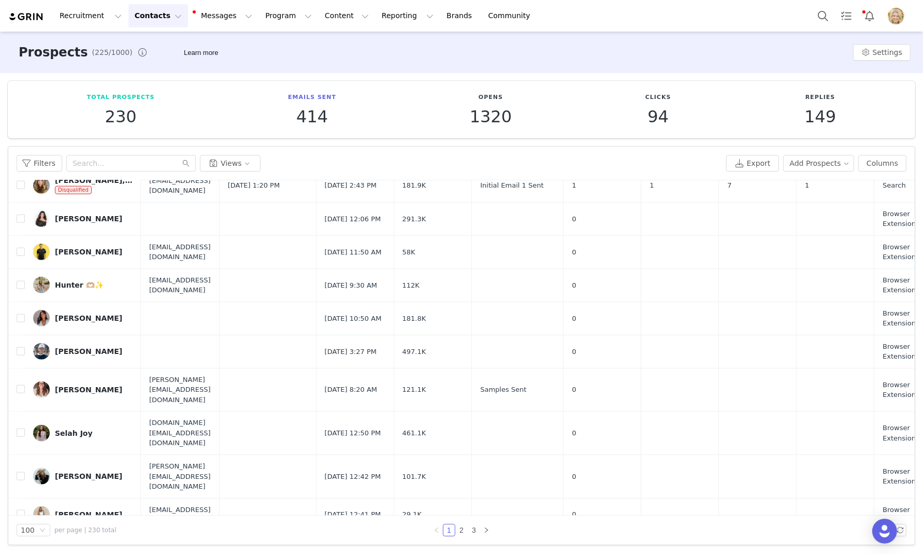
click at [88, 543] on div "[PERSON_NAME]" at bounding box center [88, 547] width 67 height 8
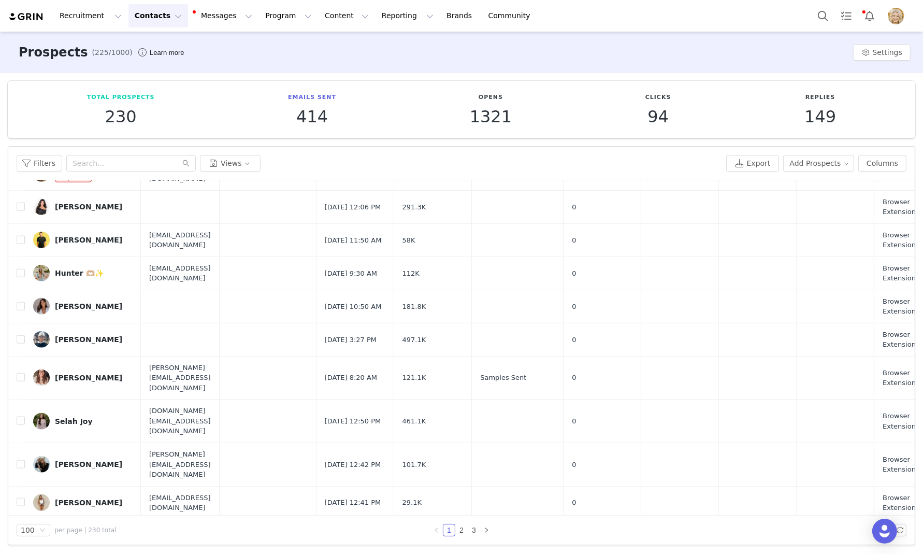
scroll to position [1348, 0]
click at [85, 374] on div "[PERSON_NAME]" at bounding box center [88, 378] width 67 height 8
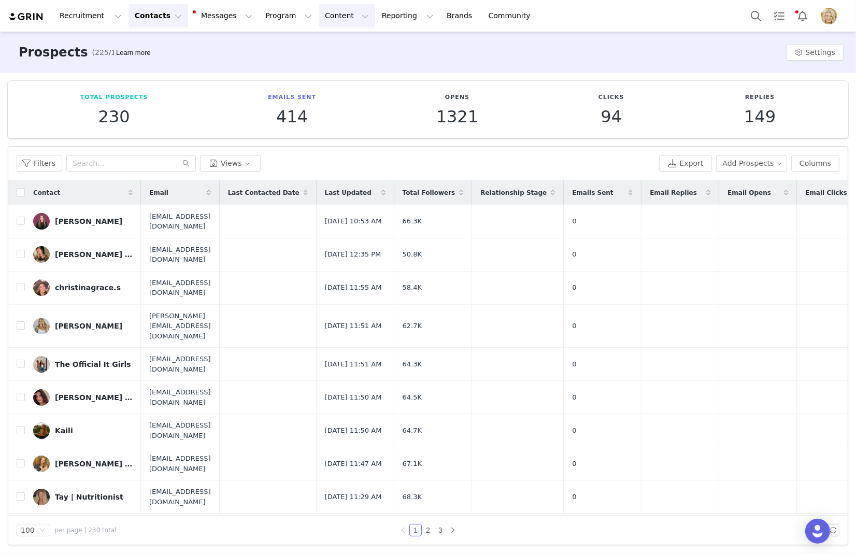
click at [319, 13] on button "Content Content" at bounding box center [347, 15] width 56 height 23
click at [322, 45] on p "Creator Content" at bounding box center [335, 45] width 58 height 11
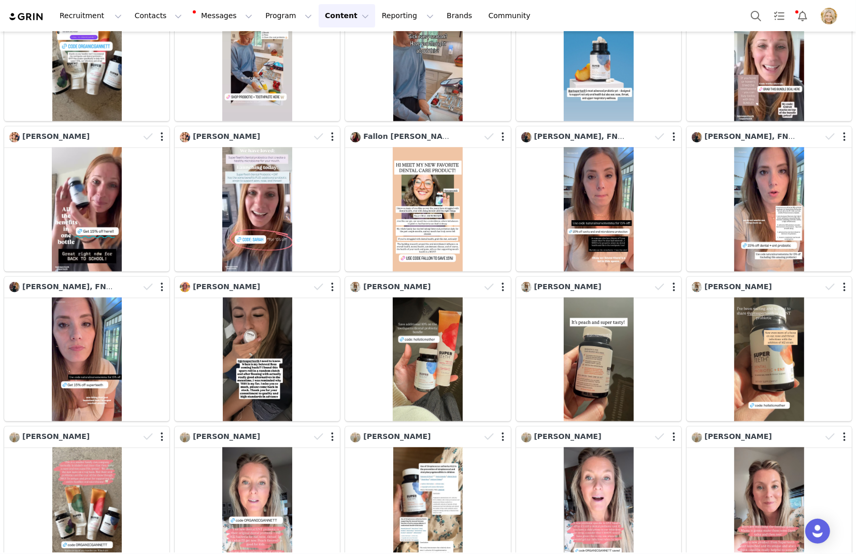
scroll to position [410, 0]
